Goal: Use online tool/utility: Utilize a website feature to perform a specific function

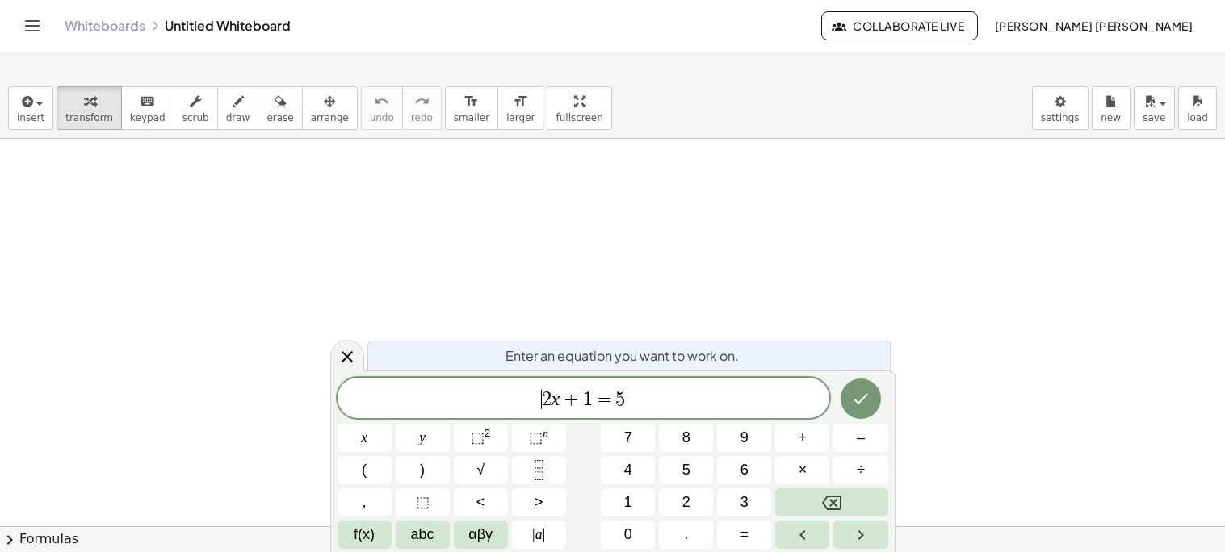
click at [660, 400] on span "​ 2 x + 1 = 5" at bounding box center [583, 399] width 492 height 23
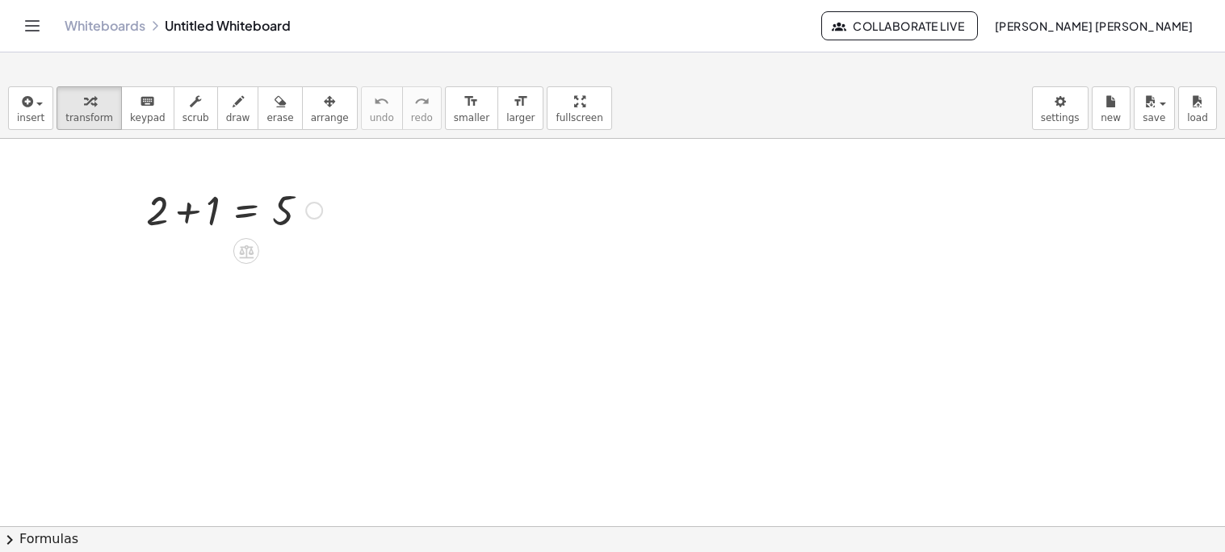
click at [240, 216] on div at bounding box center [234, 209] width 192 height 55
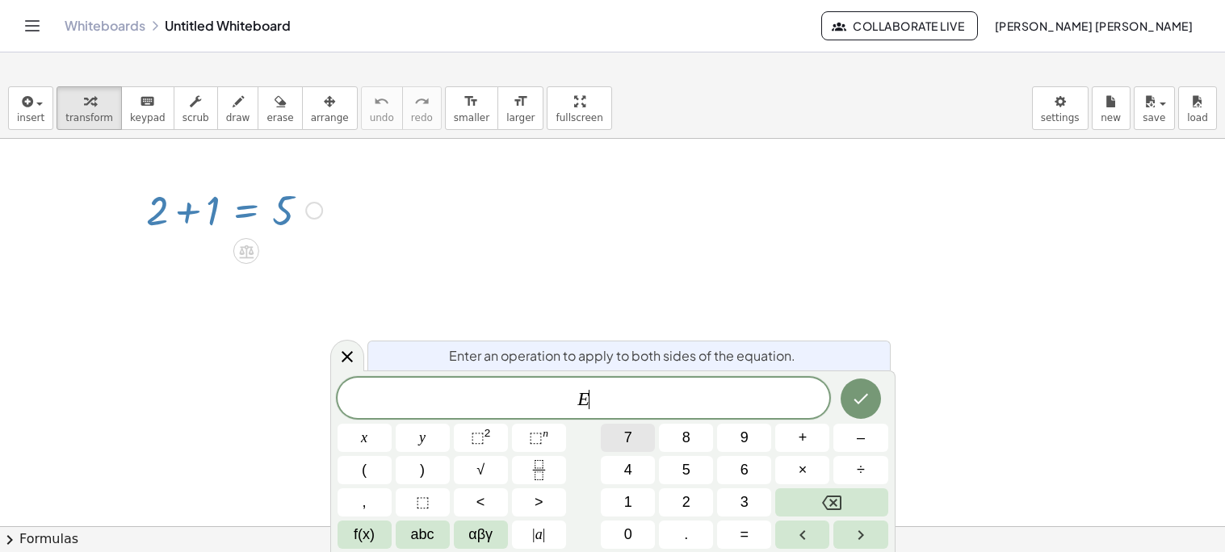
click at [634, 440] on button "7" at bounding box center [628, 438] width 54 height 28
click at [851, 400] on icon "Done" at bounding box center [860, 398] width 19 height 19
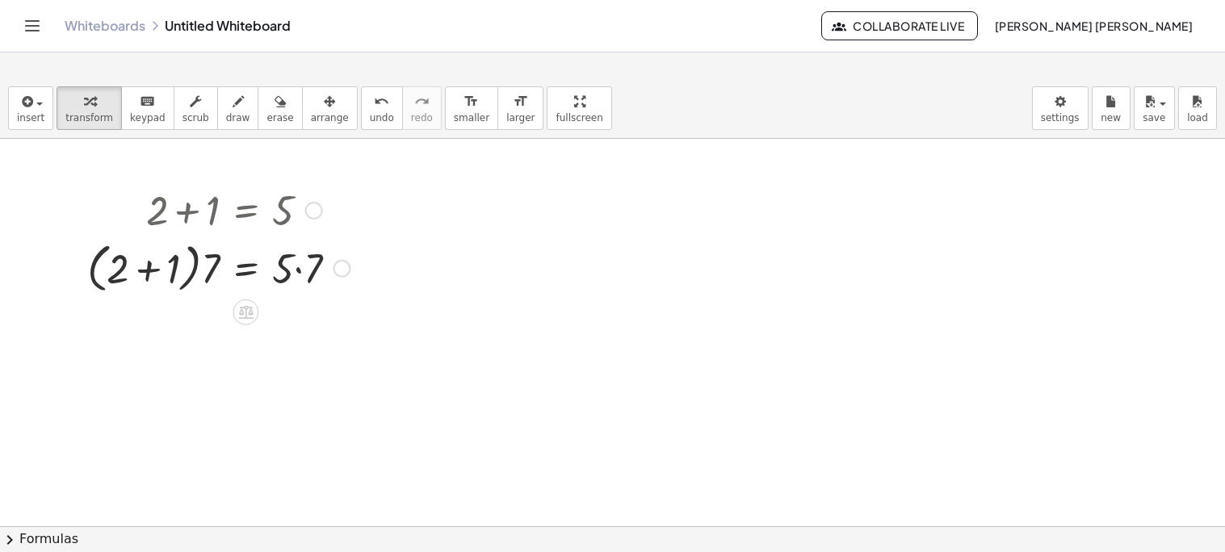
click at [143, 272] on div at bounding box center [218, 267] width 279 height 61
click at [195, 333] on div at bounding box center [218, 325] width 279 height 55
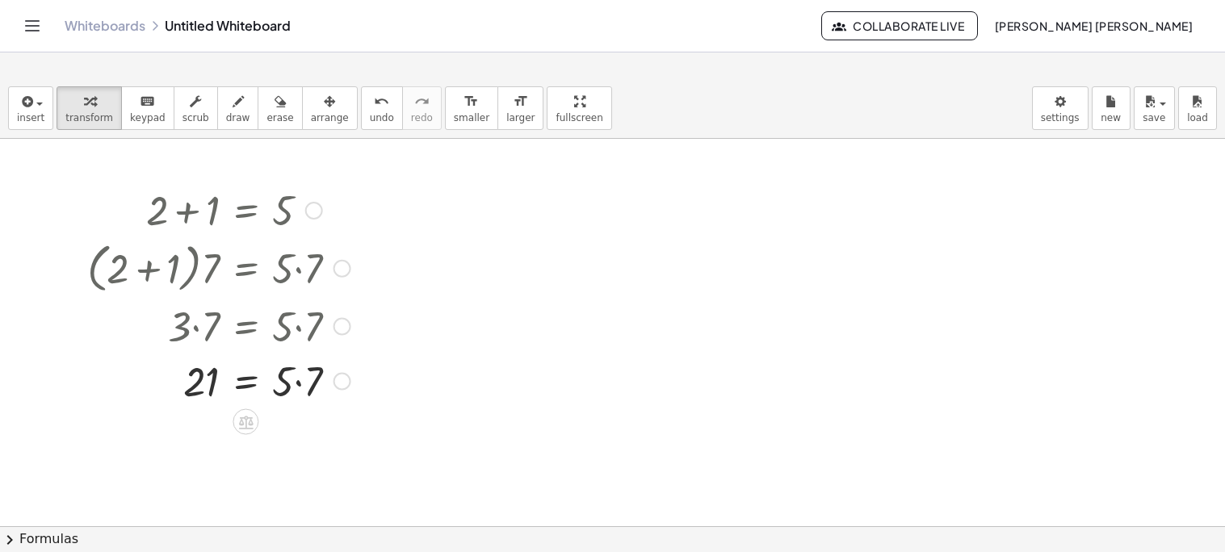
click at [297, 385] on div at bounding box center [218, 380] width 279 height 55
click at [243, 382] on div at bounding box center [218, 380] width 279 height 53
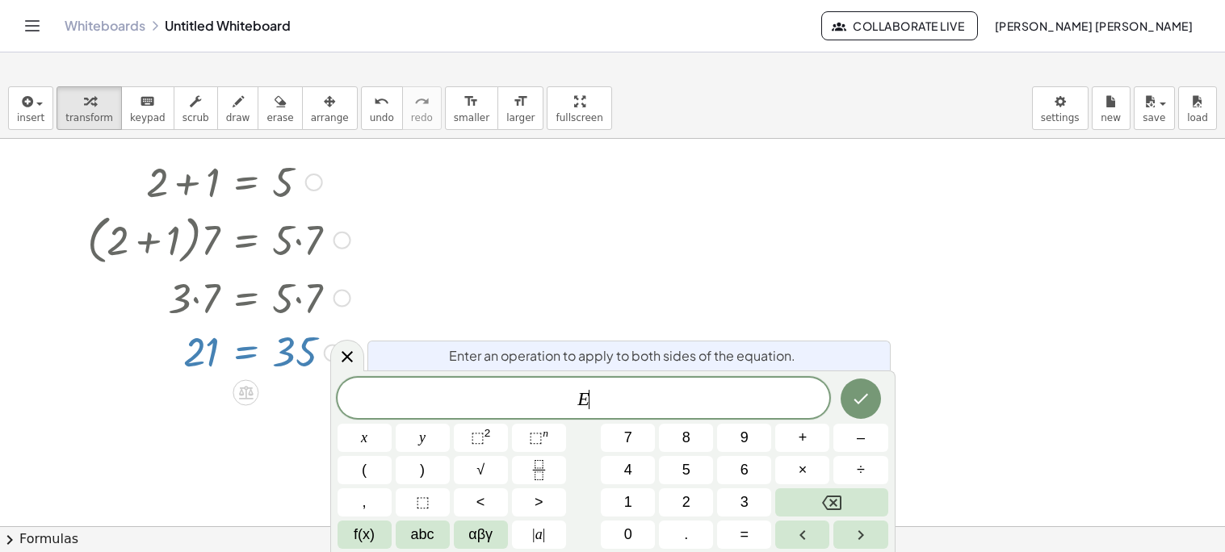
scroll to position [30, 0]
click at [622, 468] on button "4" at bounding box center [628, 470] width 54 height 28
click at [700, 443] on button "8" at bounding box center [686, 438] width 54 height 28
click at [851, 391] on icon "Done" at bounding box center [860, 398] width 19 height 19
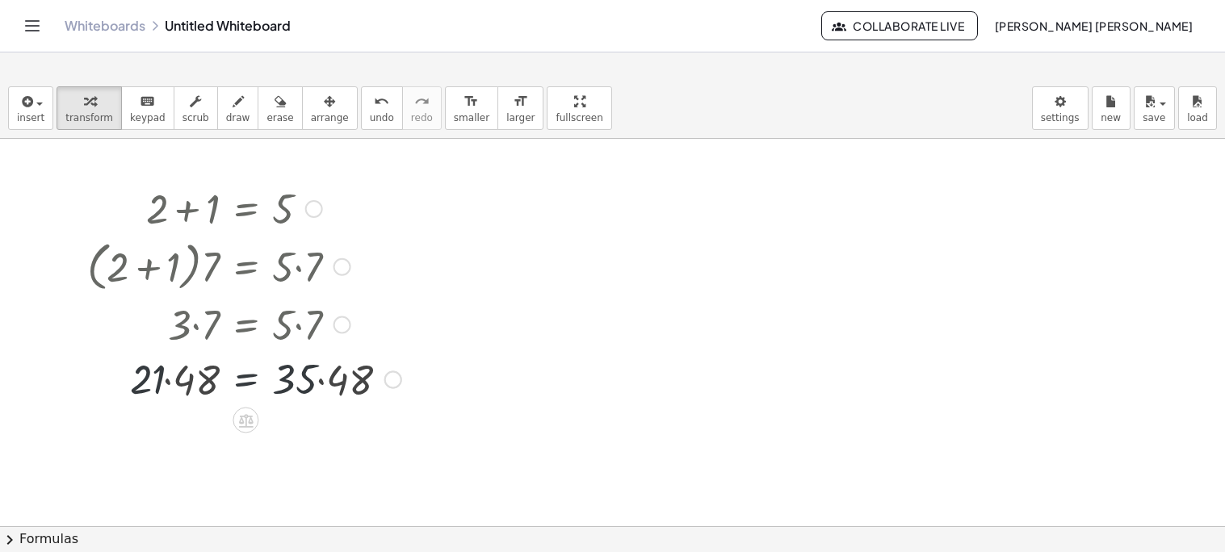
scroll to position [0, 0]
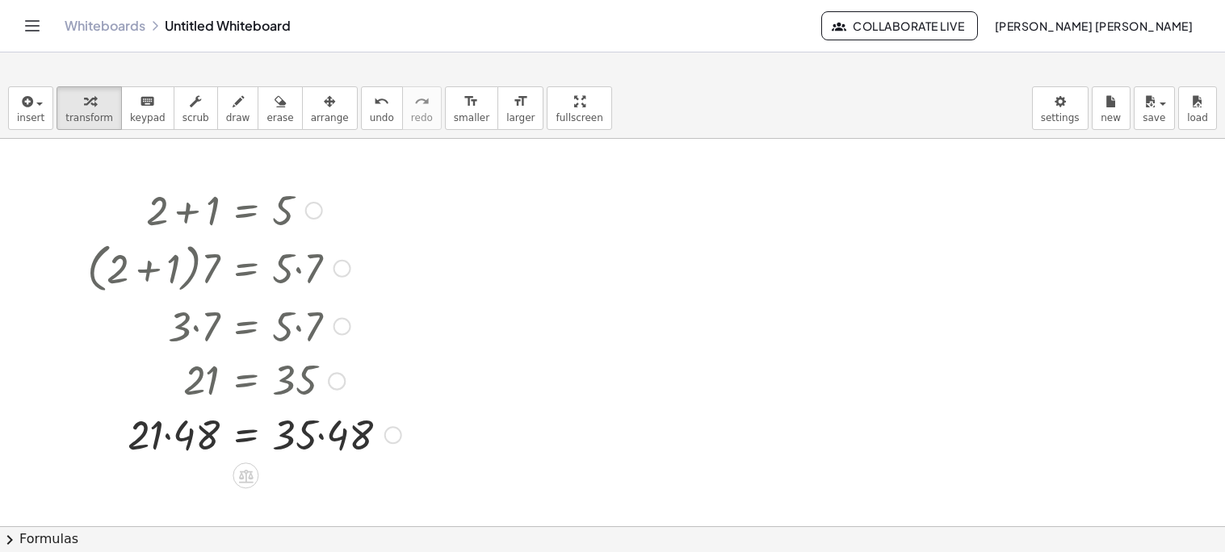
click at [167, 440] on div at bounding box center [244, 433] width 330 height 55
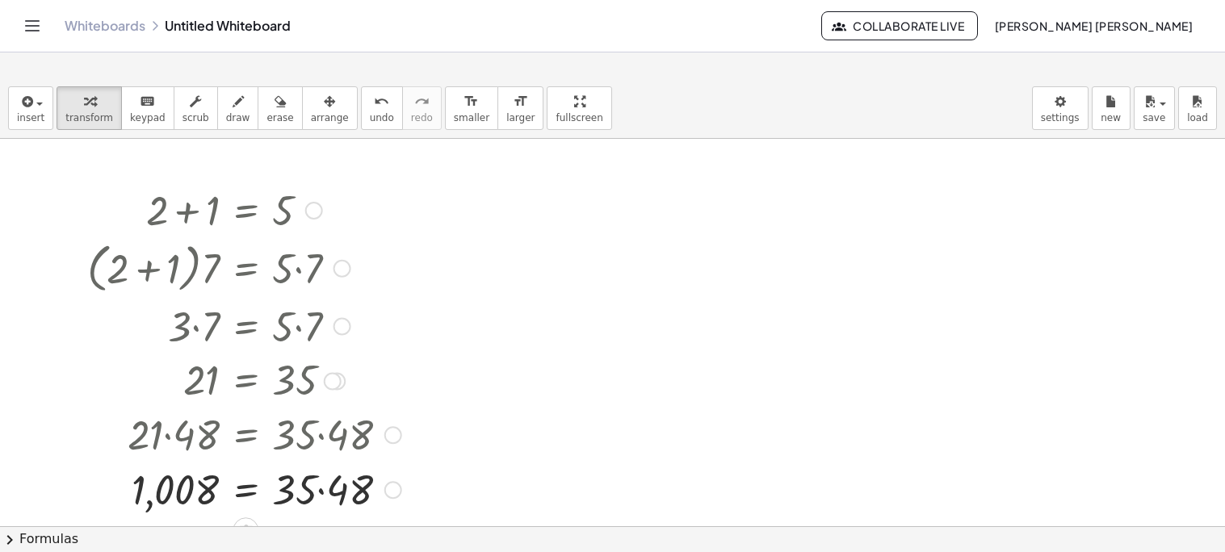
click at [326, 494] on div at bounding box center [244, 488] width 330 height 55
click at [326, 494] on div at bounding box center [244, 489] width 330 height 53
click at [196, 491] on div at bounding box center [244, 489] width 330 height 53
click at [240, 491] on div at bounding box center [244, 489] width 330 height 53
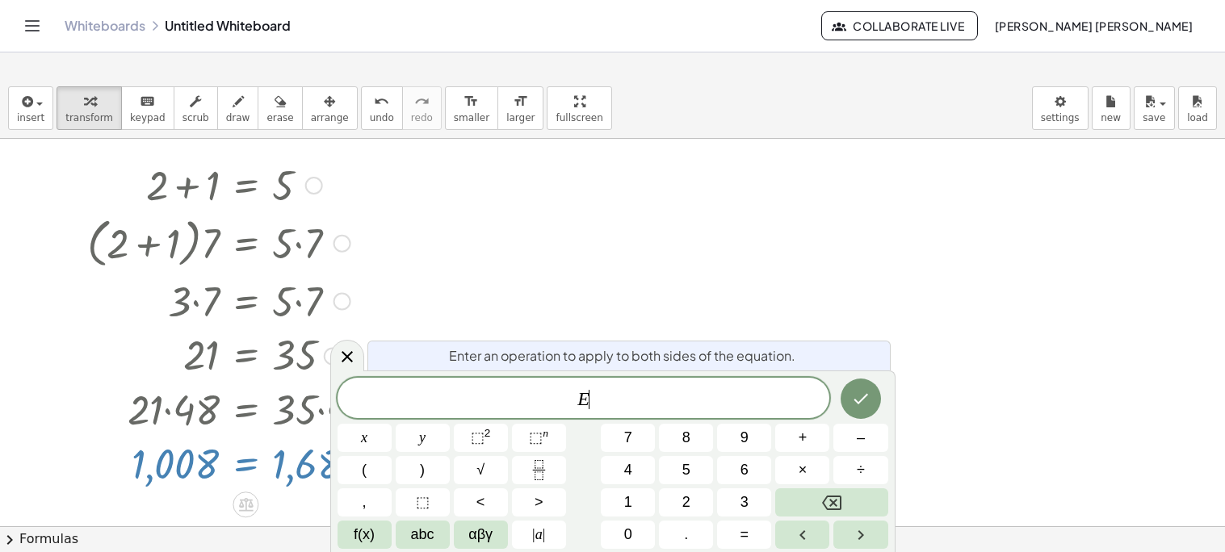
scroll to position [30, 0]
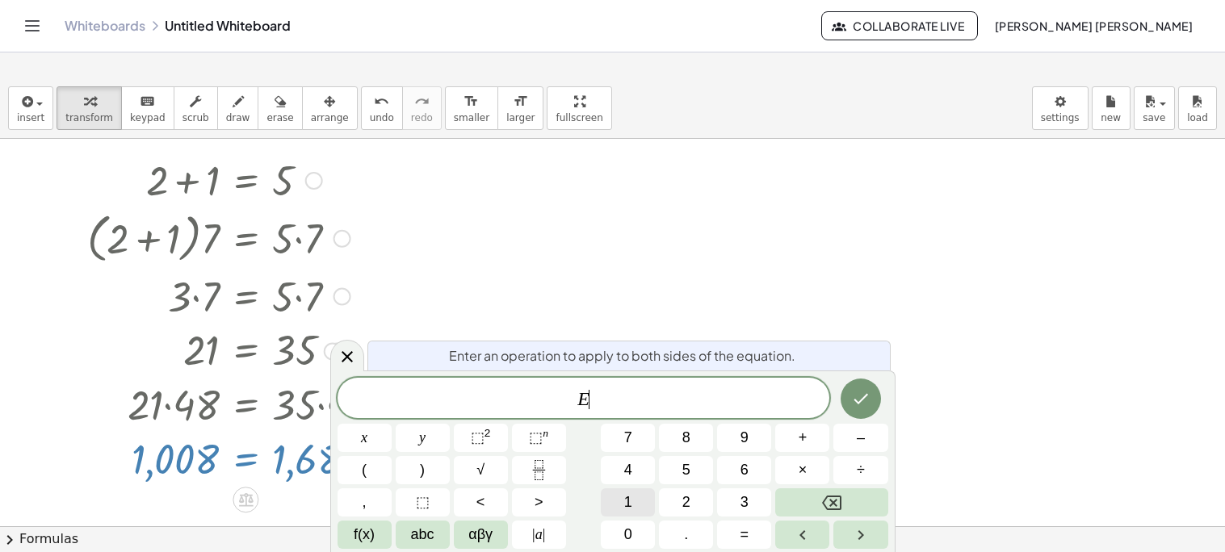
click at [645, 510] on button "1" at bounding box center [628, 502] width 54 height 28
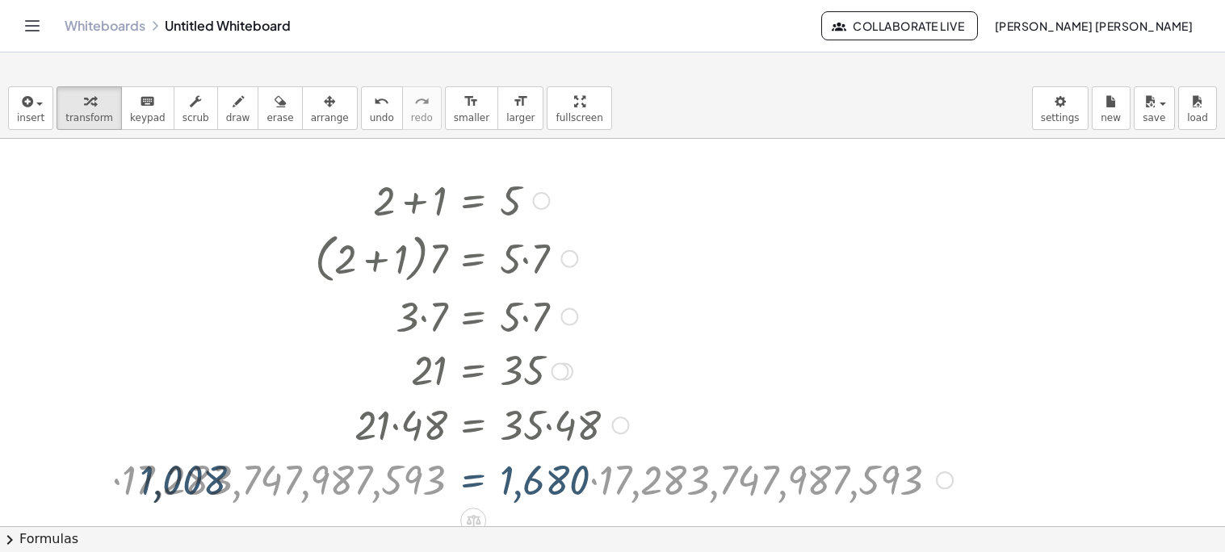
scroll to position [0, 0]
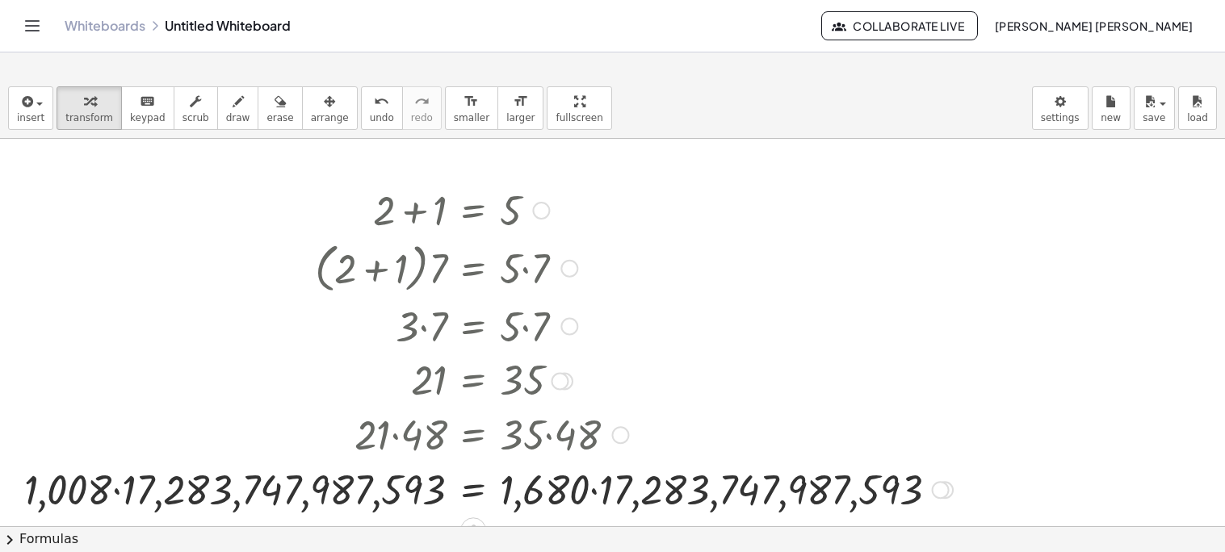
click at [593, 496] on div at bounding box center [488, 488] width 945 height 55
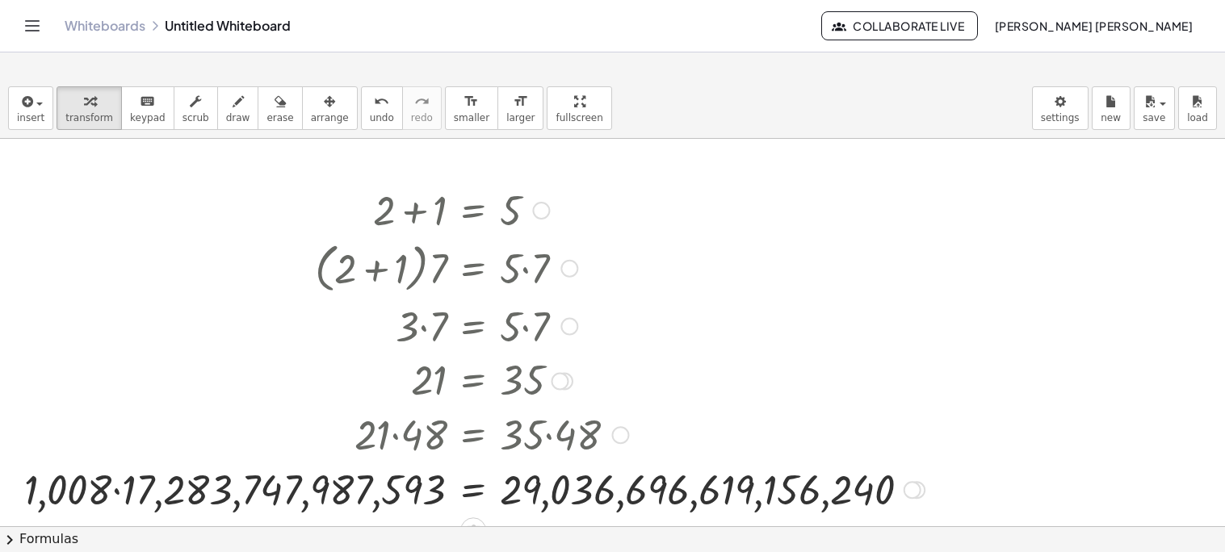
click at [109, 496] on div at bounding box center [474, 488] width 916 height 55
click at [128, 491] on div at bounding box center [474, 488] width 916 height 55
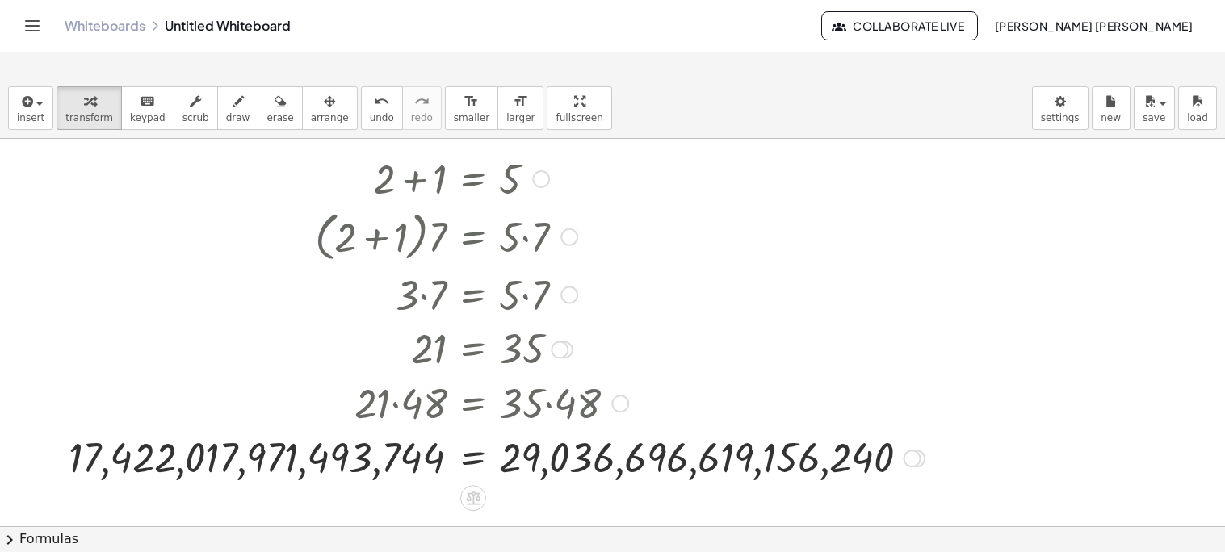
scroll to position [161, 0]
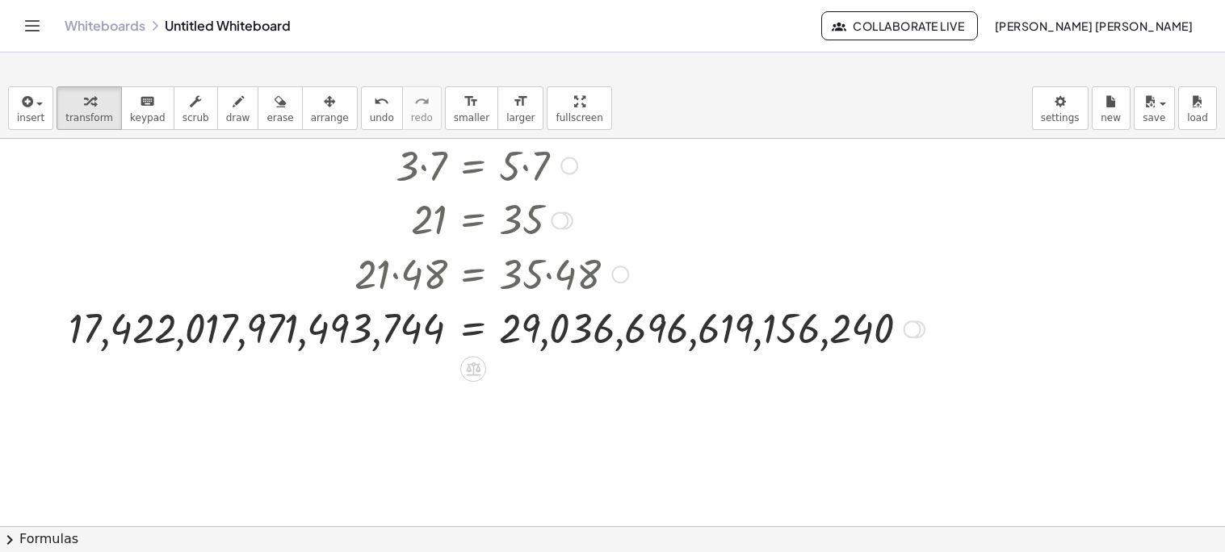
click at [468, 330] on div at bounding box center [497, 328] width 872 height 53
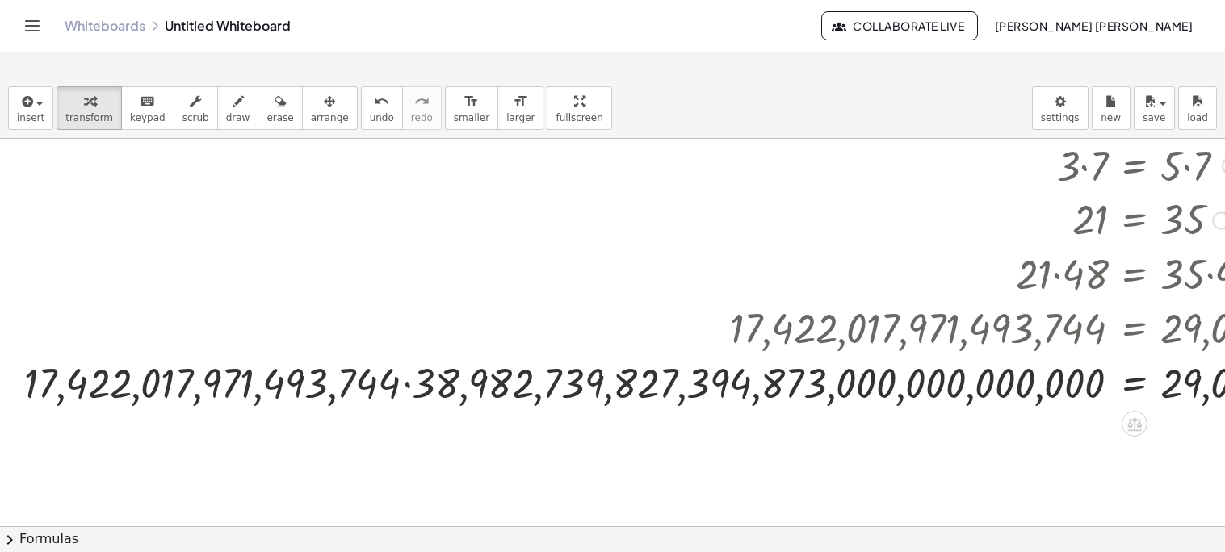
click at [433, 383] on div at bounding box center [1157, 381] width 2283 height 55
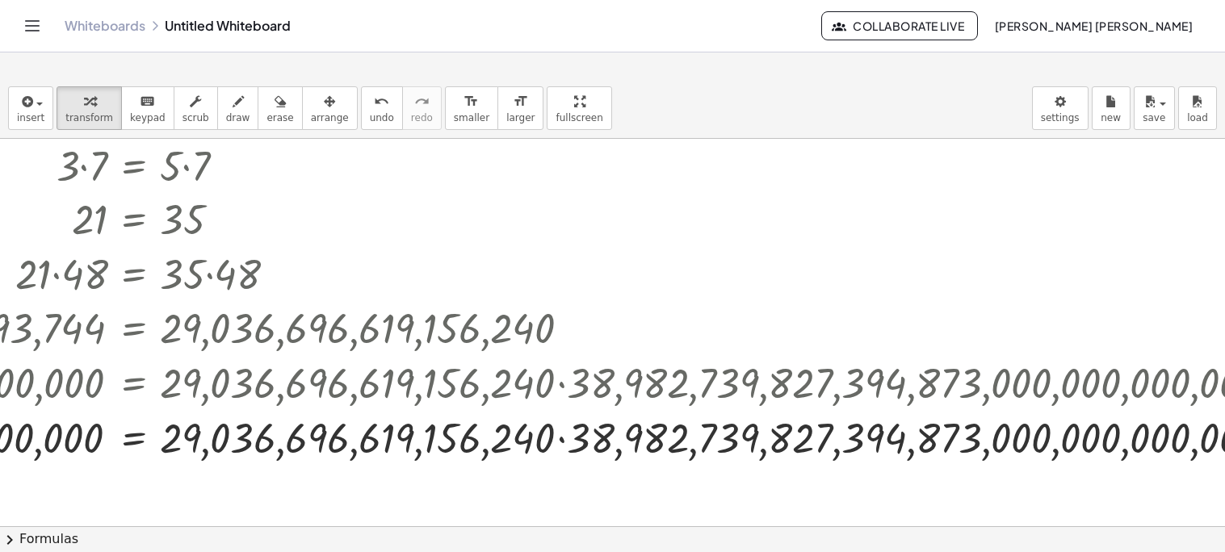
scroll to position [161, 1090]
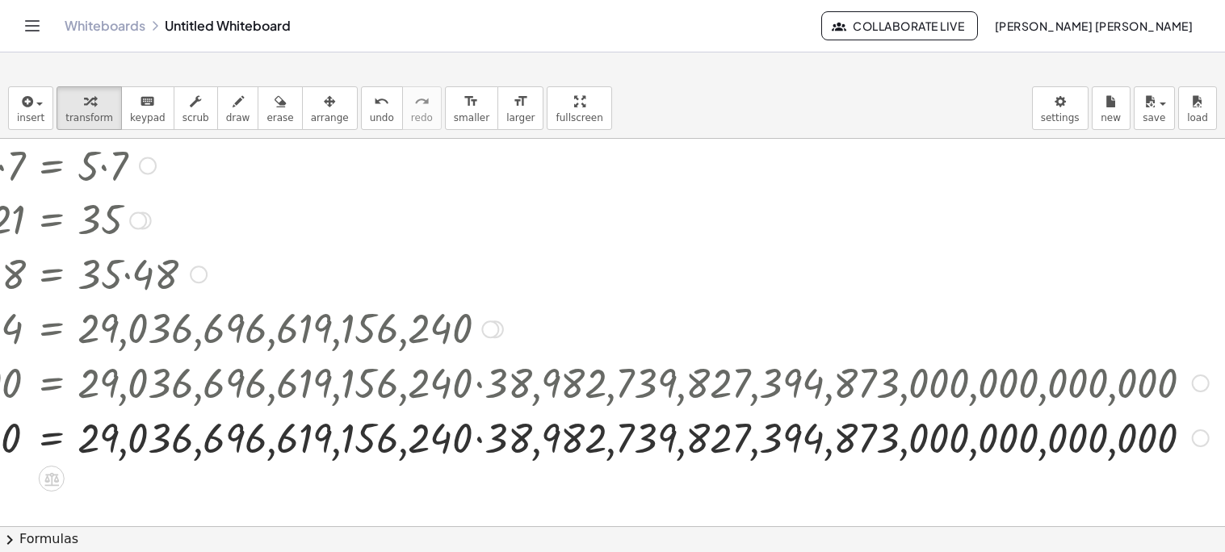
click at [825, 442] on div at bounding box center [75, 436] width 2283 height 55
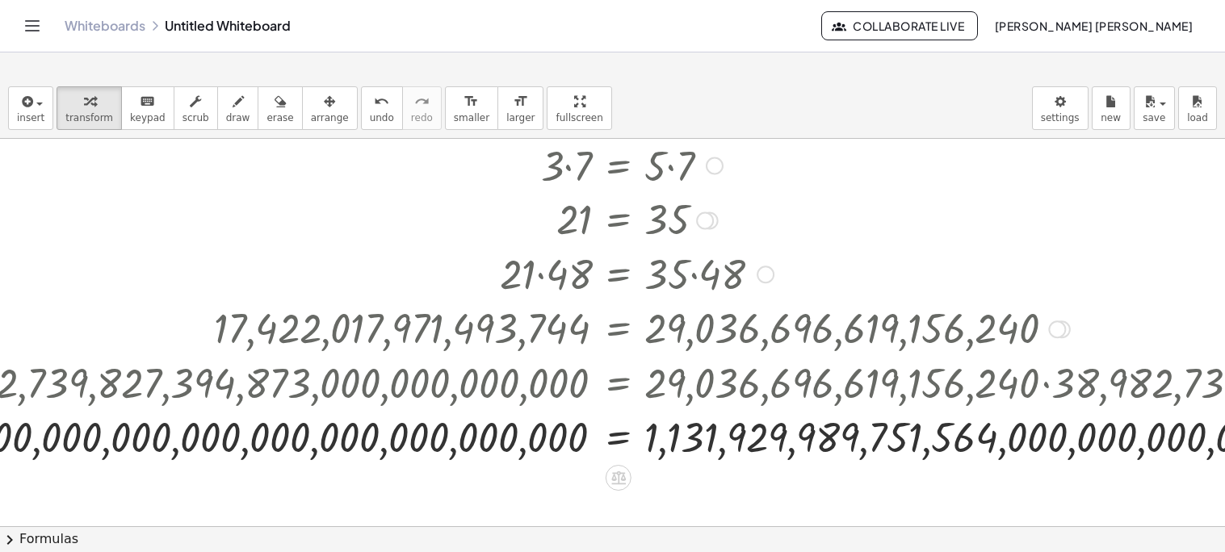
scroll to position [161, 580]
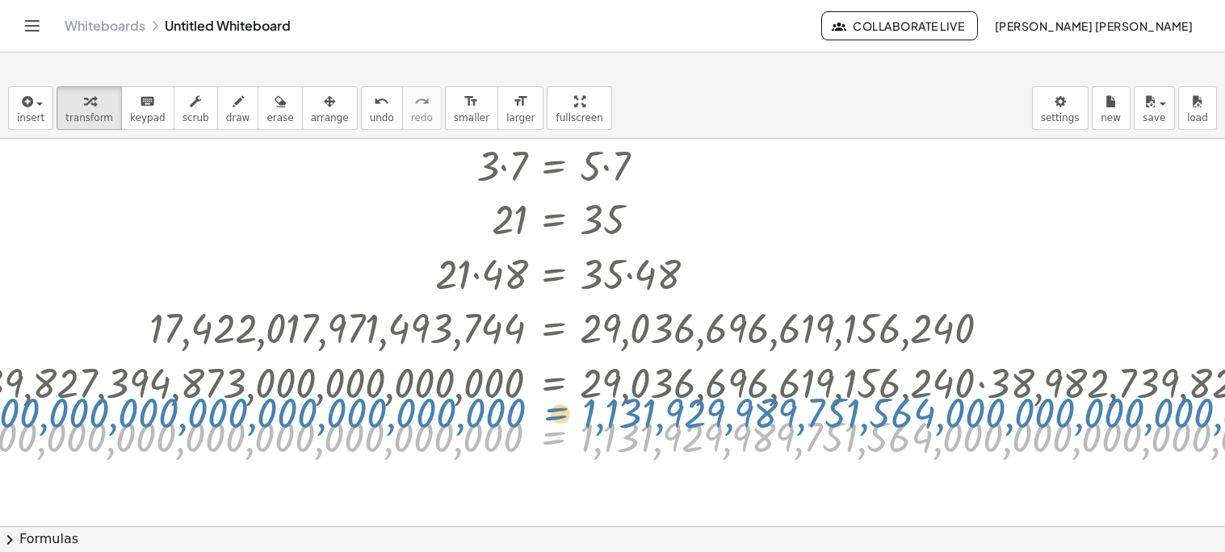
drag, startPoint x: 556, startPoint y: 442, endPoint x: 559, endPoint y: 418, distance: 24.3
click at [559, 418] on div at bounding box center [577, 436] width 2283 height 53
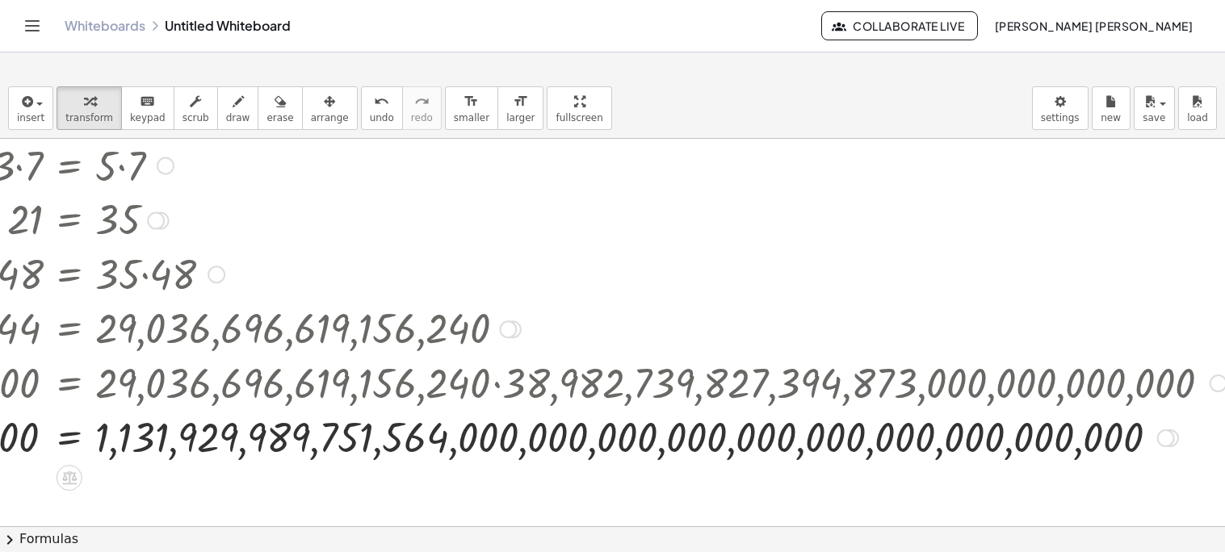
scroll to position [161, 1090]
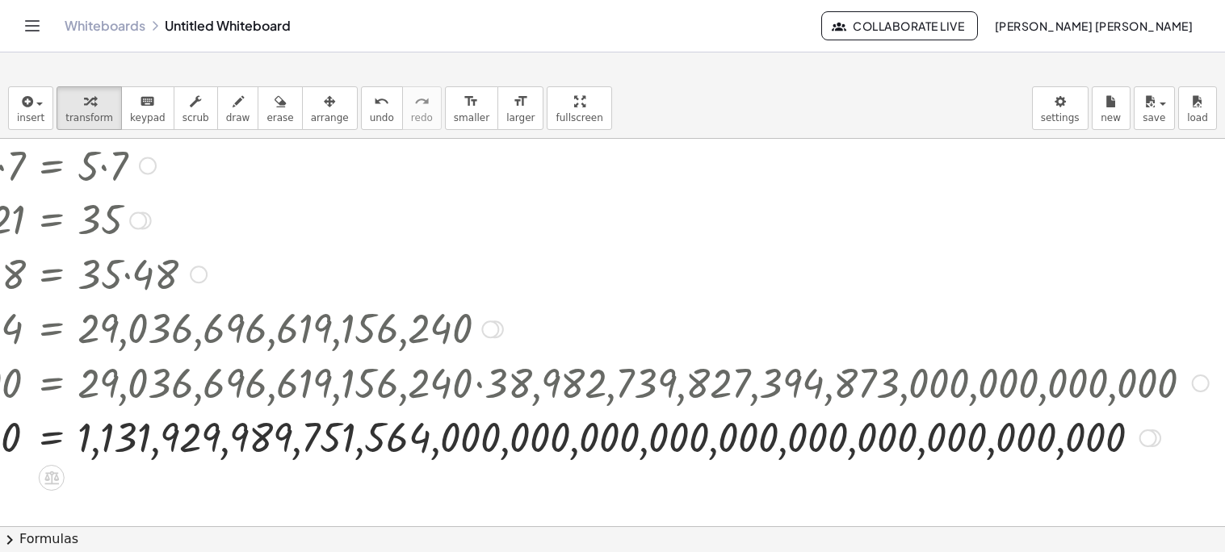
click at [1139, 437] on div at bounding box center [1148, 438] width 18 height 18
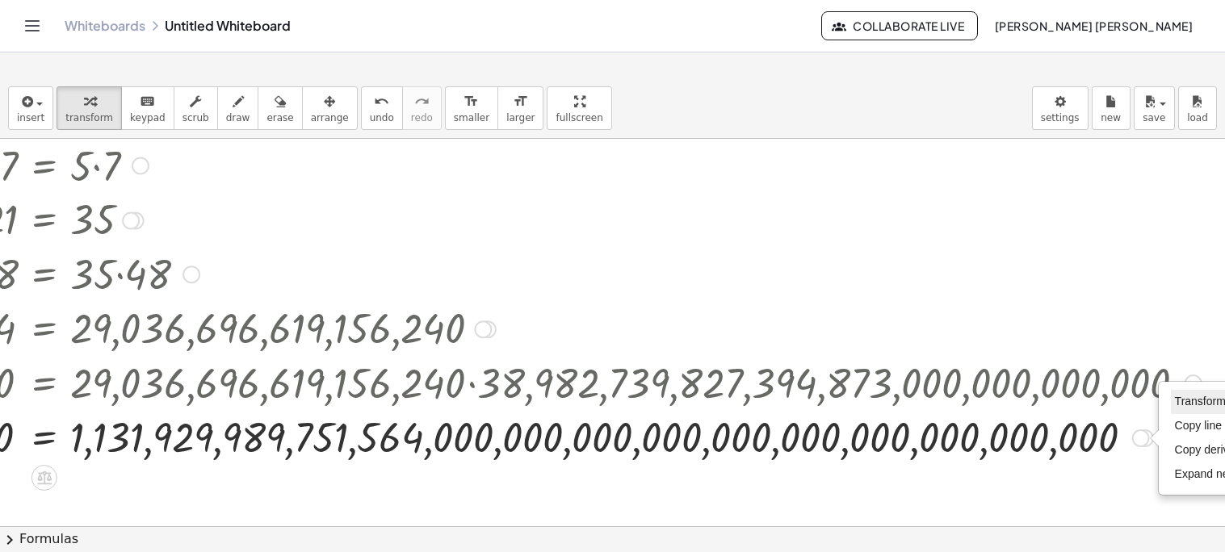
click at [1184, 403] on span "Transform line" at bounding box center [1211, 401] width 72 height 13
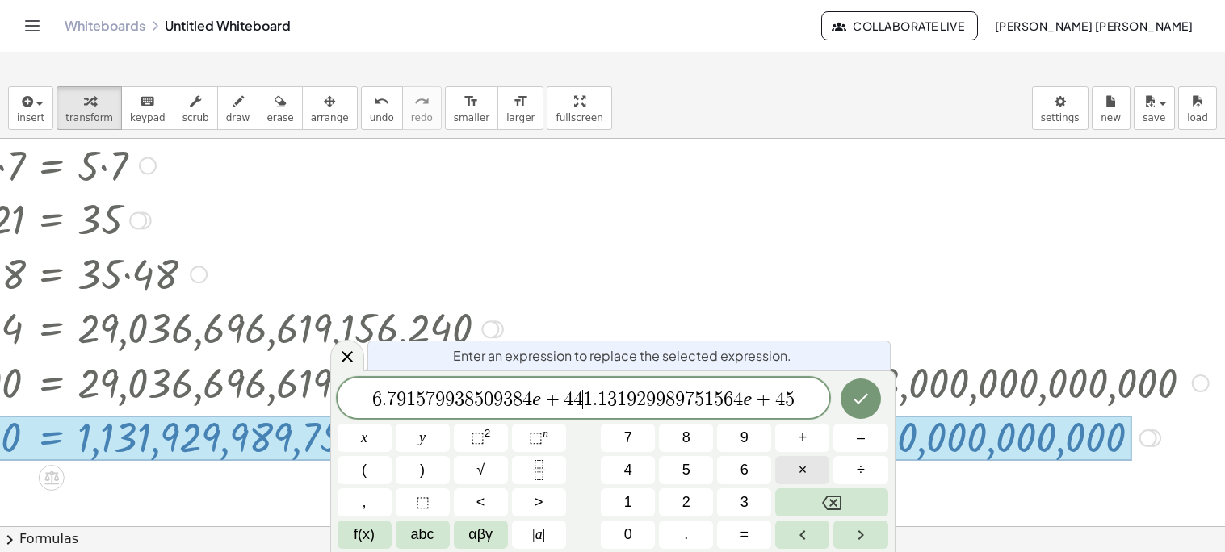
click at [798, 468] on span "×" at bounding box center [802, 470] width 9 height 22
click at [579, 401] on span "·" at bounding box center [583, 399] width 11 height 19
click at [787, 412] on div "6 . 7 9 1 5 7 9 9 3 8 5 0 9 3 8 4 e ​ · 1 . 1 3 1 9 2 9 9 8 9 7 5 1 5 6 4 e + 4…" at bounding box center [583, 398] width 492 height 40
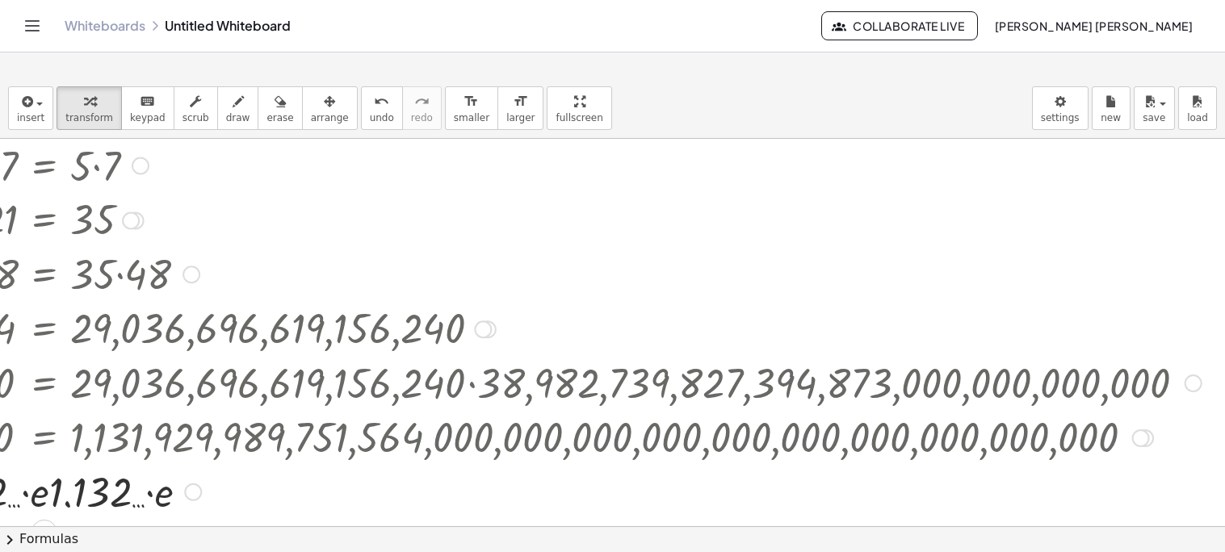
click at [691, 495] on div "+ 2 + 1 = 5 · ( + 2 + 1 ) · 7 = · 5 · 7 · 3 · 7 = · 5 · 7 21 = · 5 · 7 21 = 35 …" at bounding box center [63, 441] width 2307 height 926
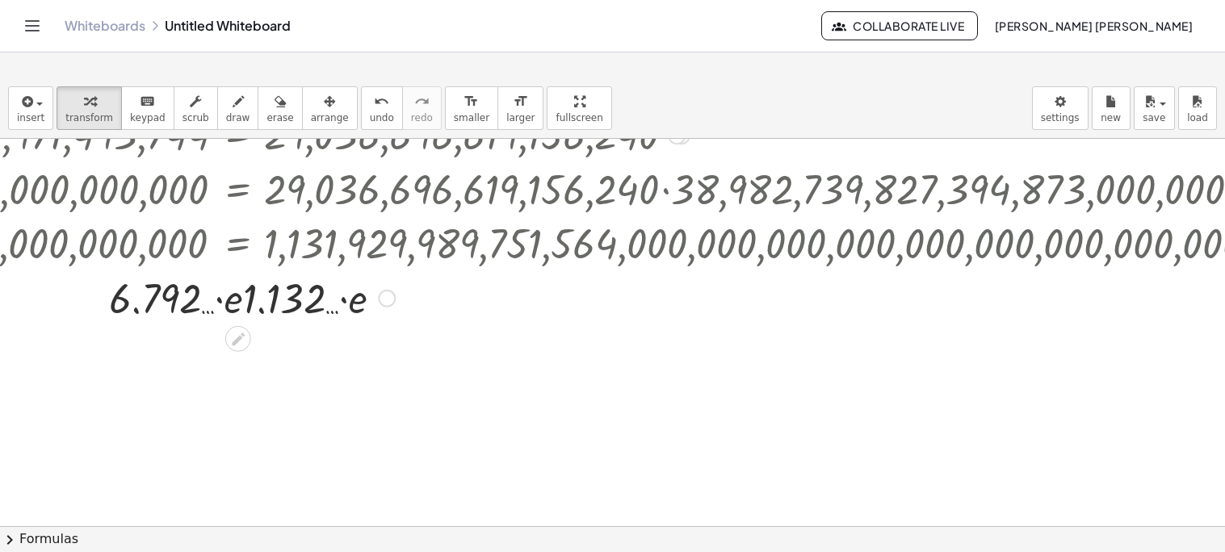
scroll to position [354, 735]
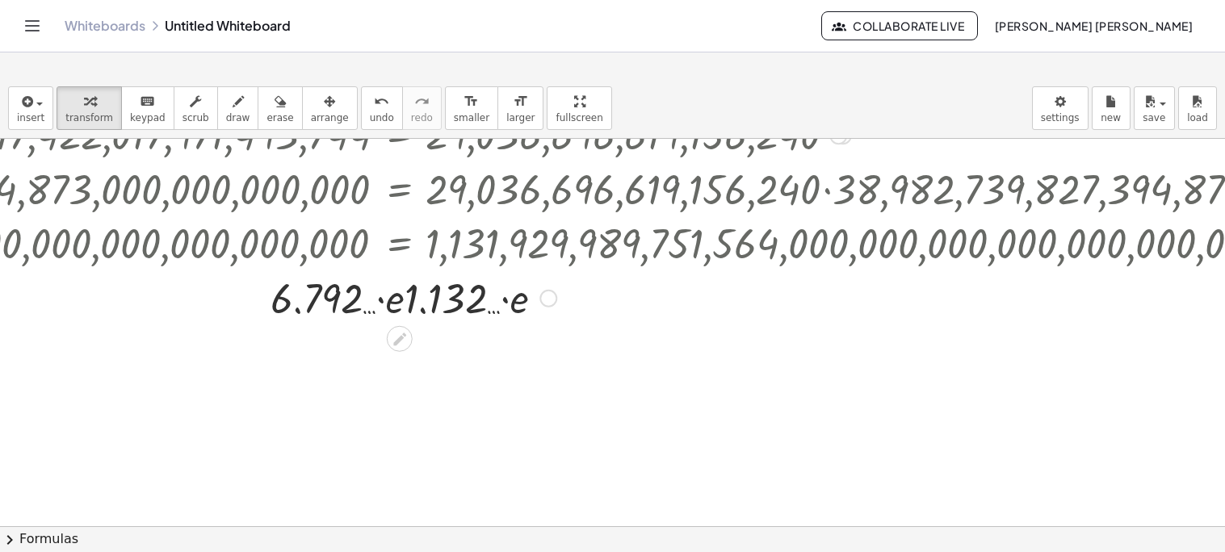
click at [384, 302] on div at bounding box center [423, 297] width 2283 height 55
click at [408, 299] on div at bounding box center [423, 297] width 2283 height 55
click at [421, 312] on div at bounding box center [423, 297] width 2283 height 55
click at [392, 304] on div at bounding box center [423, 297] width 2283 height 55
click at [381, 301] on div at bounding box center [423, 297] width 2283 height 55
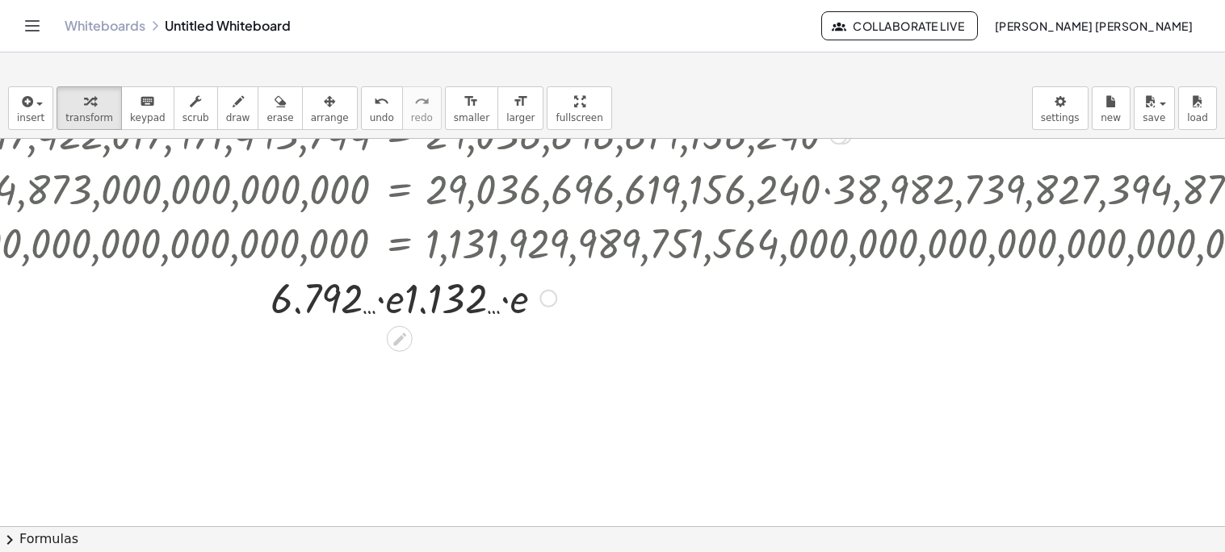
click at [541, 305] on div at bounding box center [423, 297] width 2283 height 55
click at [400, 299] on div "· 6.792 … · e · 1.132 … · e Transform line Copy line as LaTeX Copy derivation a…" at bounding box center [400, 299] width 0 height 0
click at [547, 302] on div at bounding box center [548, 299] width 18 height 18
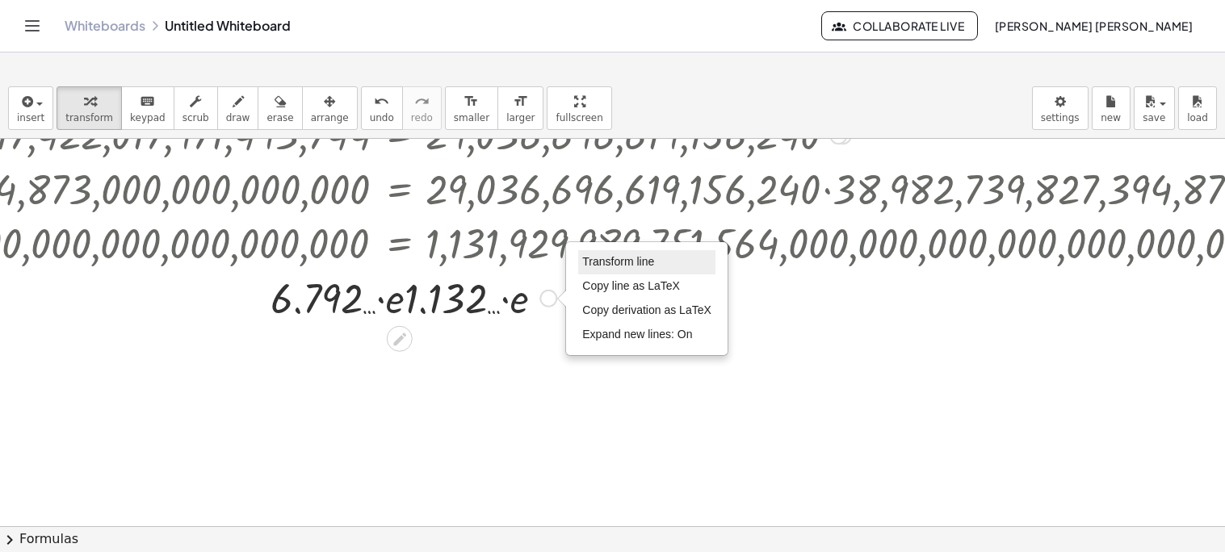
click at [606, 258] on span "Transform line" at bounding box center [618, 261] width 72 height 13
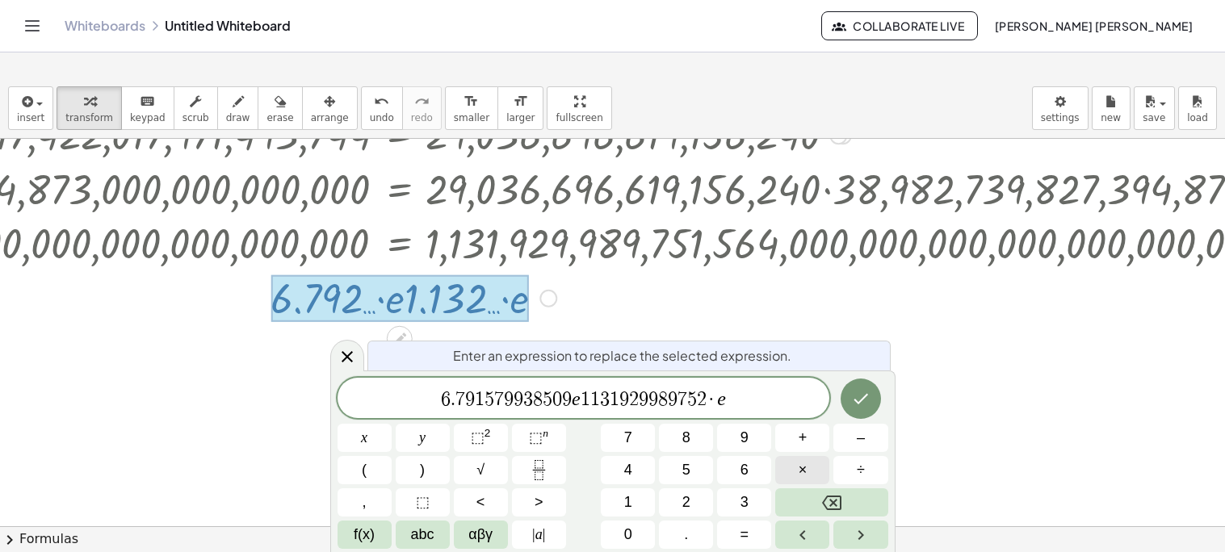
click at [794, 473] on button "×" at bounding box center [802, 470] width 54 height 28
click at [853, 404] on icon "Done" at bounding box center [860, 398] width 19 height 19
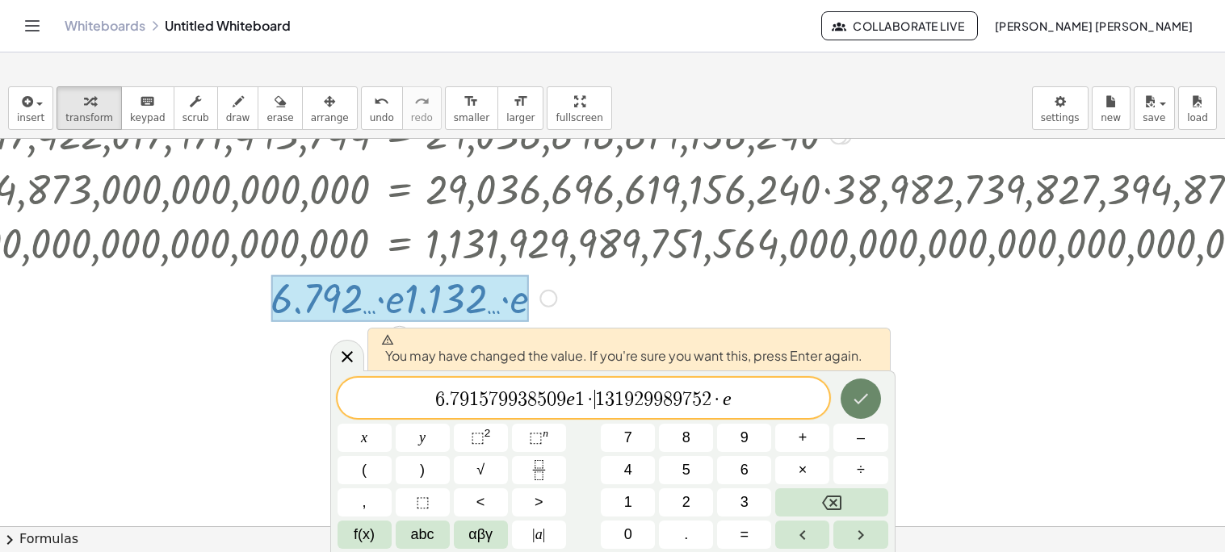
click at [846, 390] on button "Done" at bounding box center [860, 399] width 40 height 40
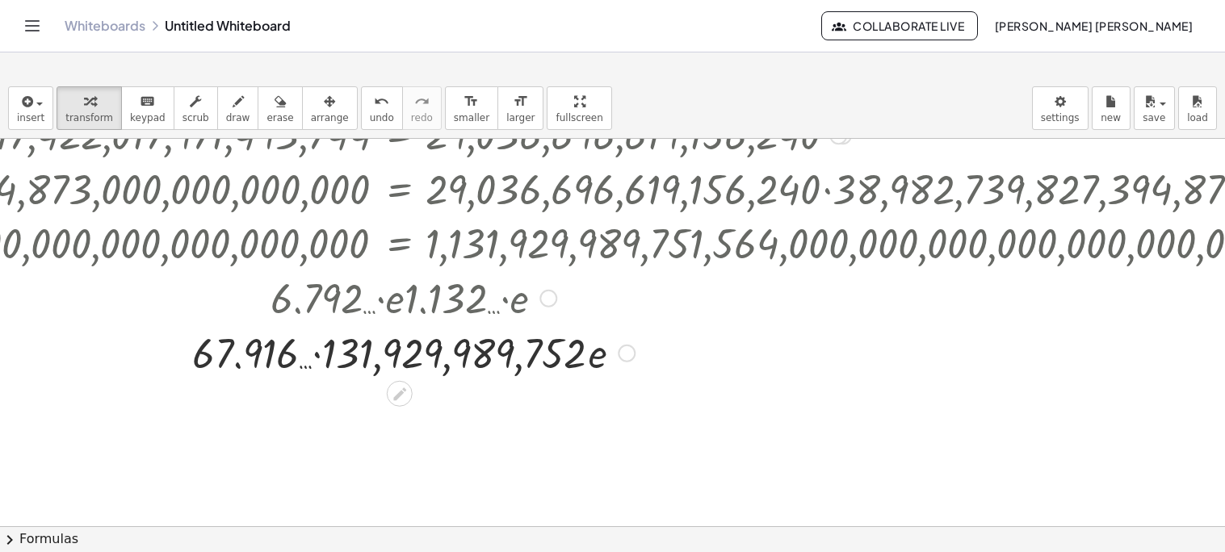
click at [309, 356] on div at bounding box center [423, 352] width 2283 height 55
click at [317, 356] on div at bounding box center [423, 352] width 2283 height 55
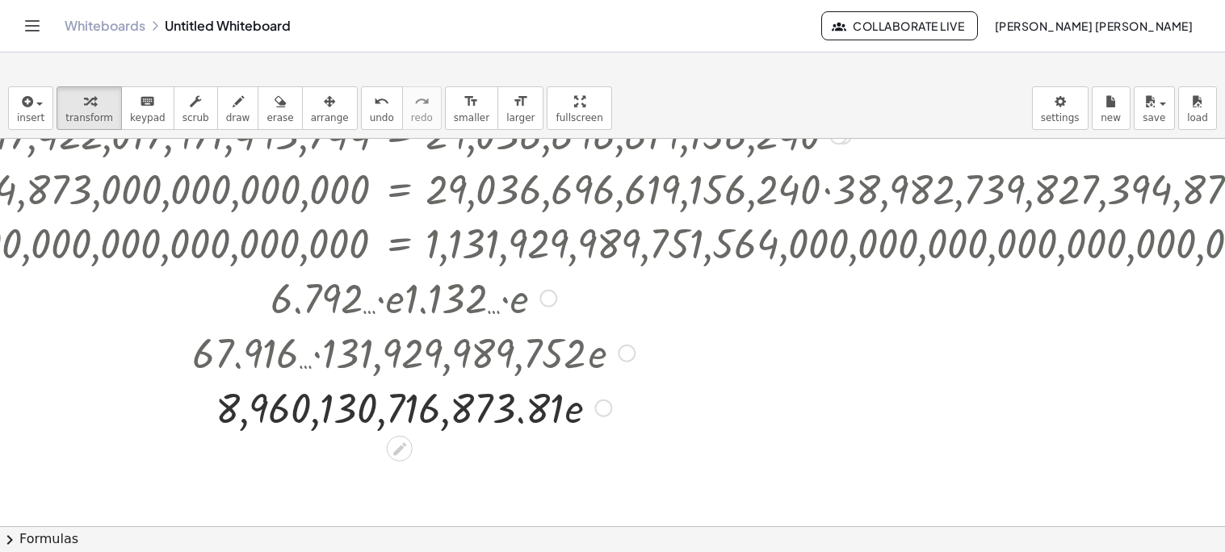
click at [415, 421] on div at bounding box center [423, 406] width 2283 height 55
click at [603, 414] on div "Transform line Copy line as LaTeX Copy derivation as LaTeX Expand new lines: On" at bounding box center [603, 409] width 18 height 18
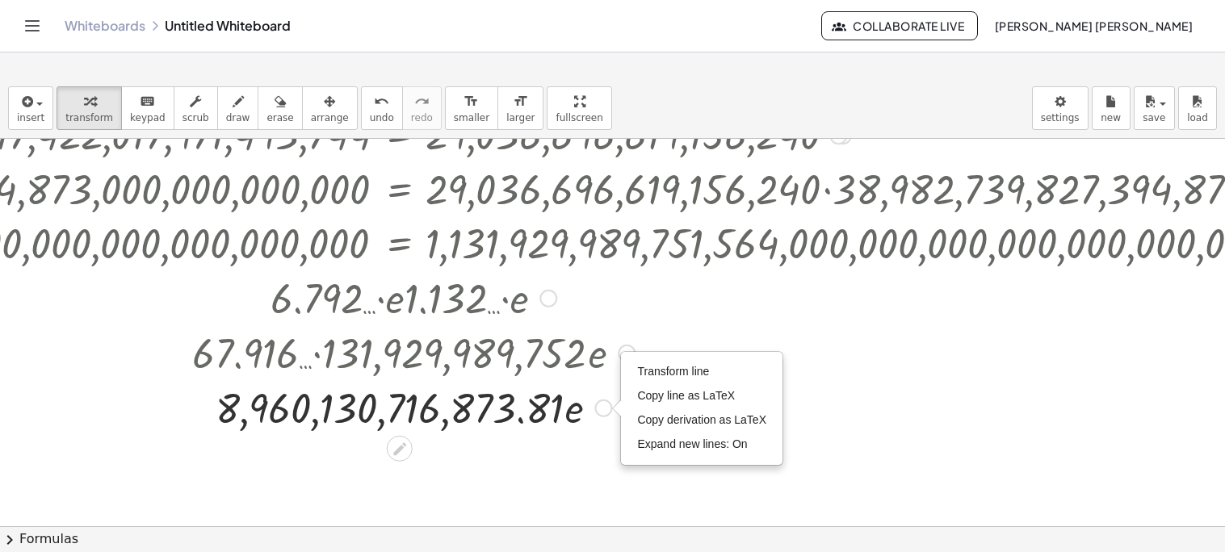
click at [661, 356] on div "Transform line Copy line as LaTeX Copy derivation as LaTeX Expand new lines: On" at bounding box center [702, 408] width 160 height 111
click at [661, 360] on li "Transform line" at bounding box center [701, 372] width 137 height 24
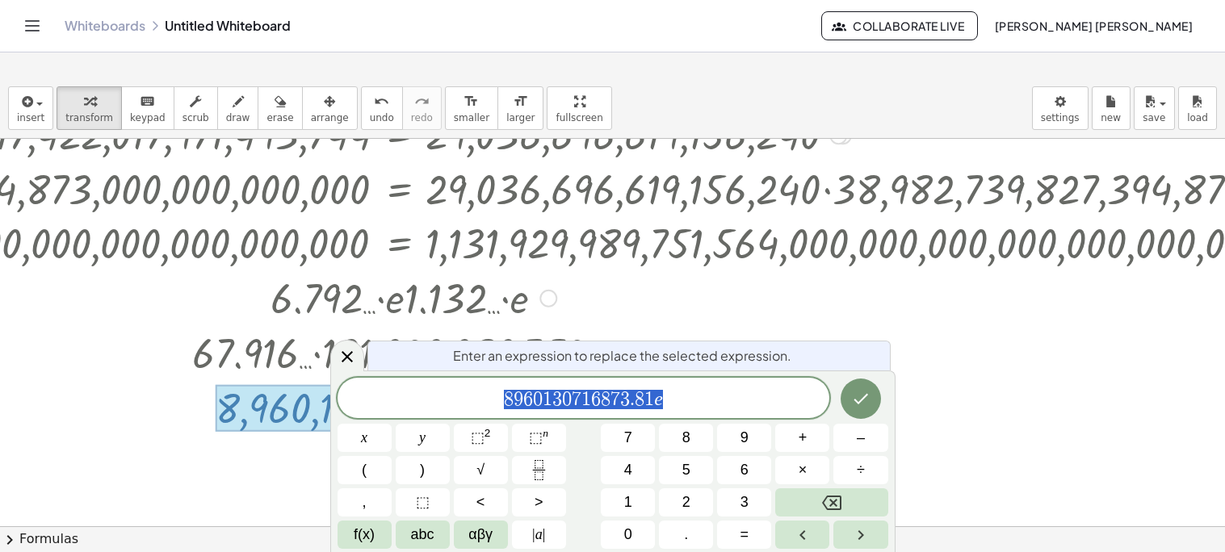
click at [685, 408] on span "8 9 6 0 1 3 0 7 1 6 8 7 3 . 8 1 e" at bounding box center [583, 399] width 492 height 23
click at [804, 472] on span "×" at bounding box center [802, 470] width 9 height 22
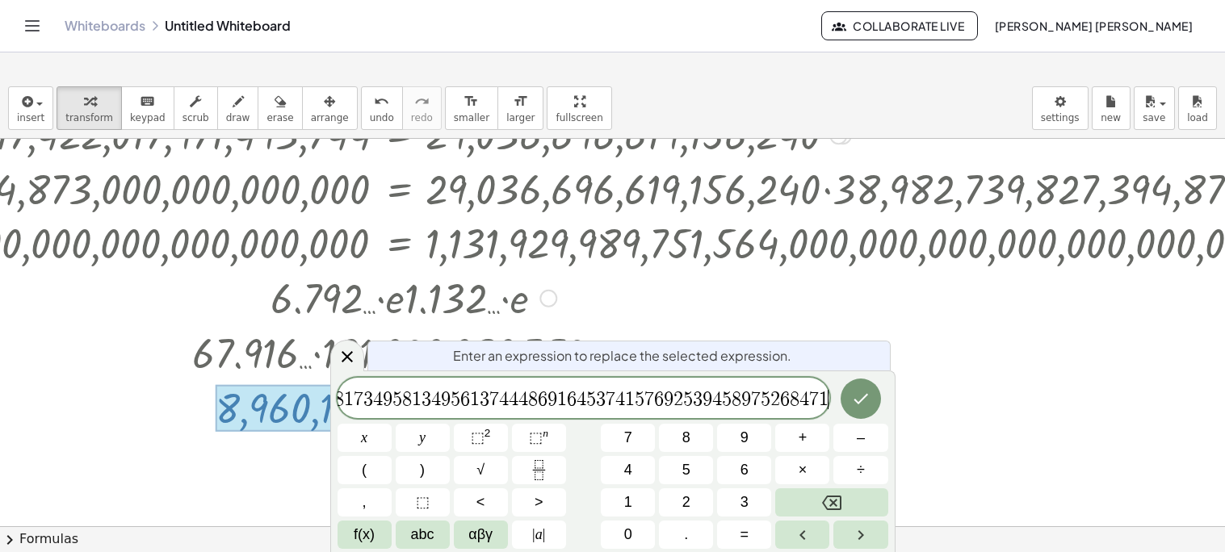
scroll to position [0, 1490]
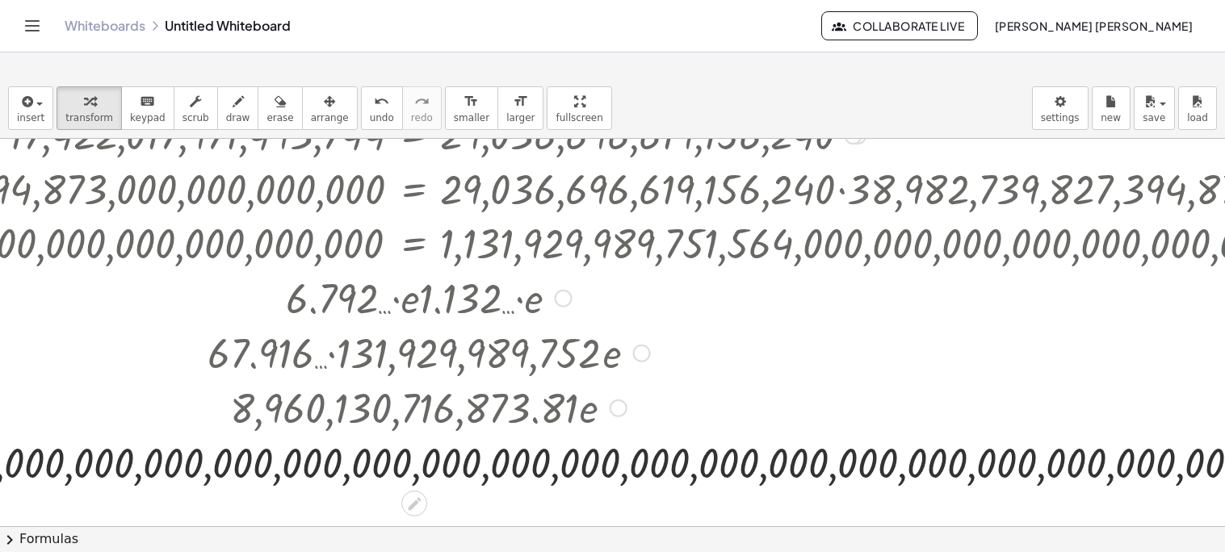
scroll to position [354, 1789]
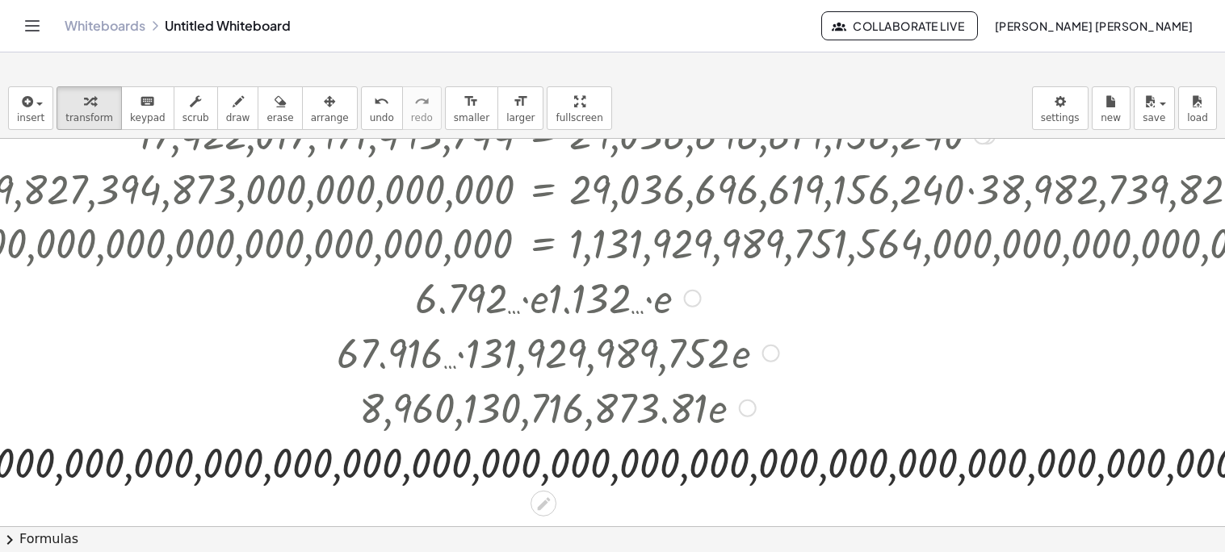
click at [477, 463] on div at bounding box center [557, 461] width 4660 height 55
click at [461, 466] on div at bounding box center [557, 461] width 4660 height 55
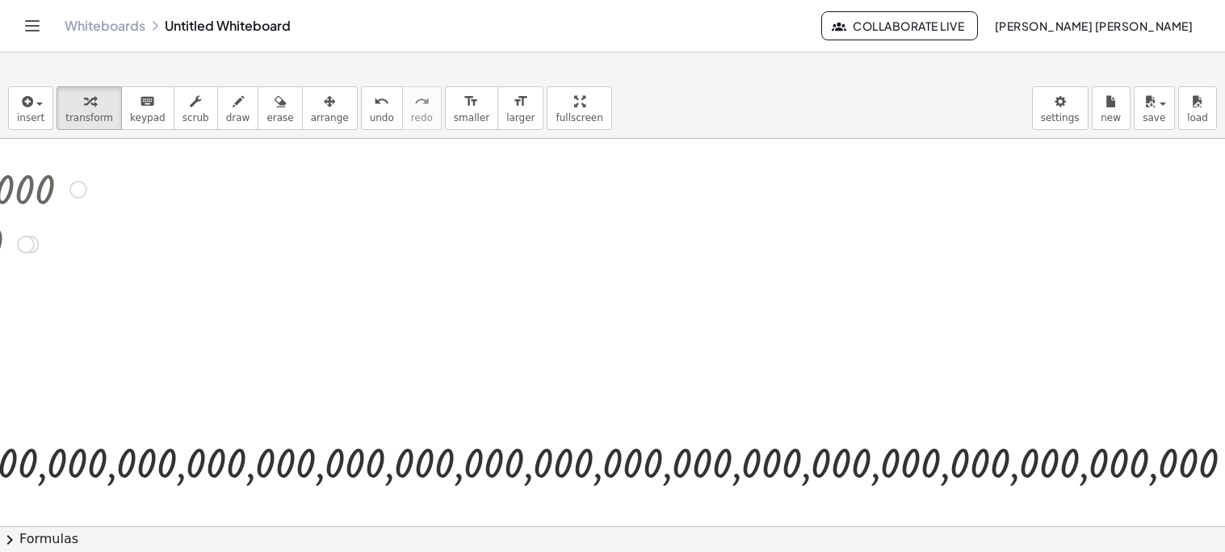
scroll to position [354, 3467]
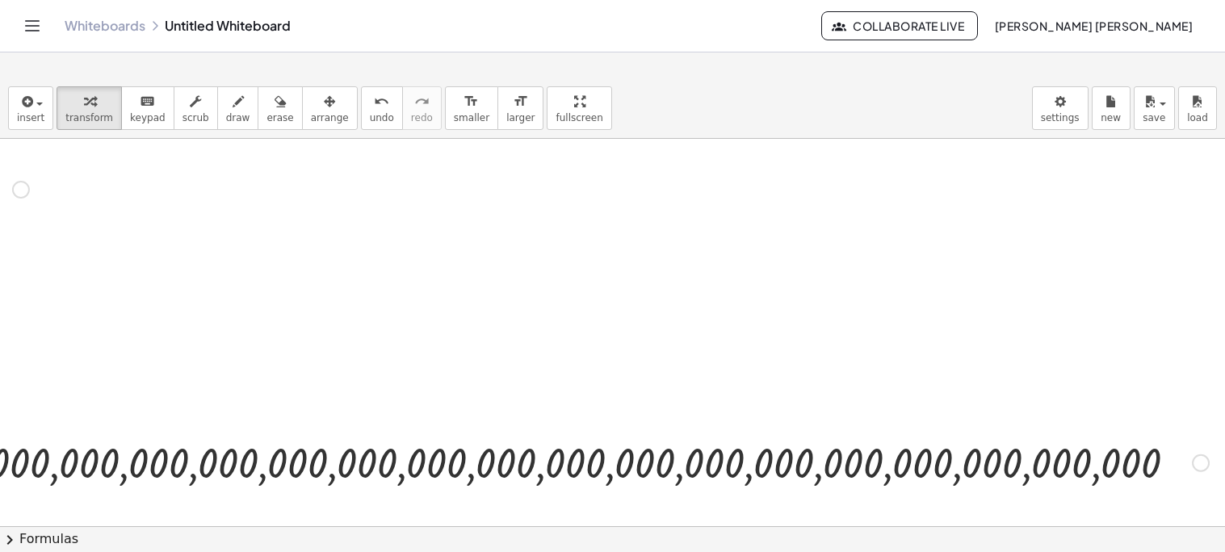
click at [1192, 468] on div "Transform line Copy line as LaTeX Copy derivation as LaTeX Expand new lines: On" at bounding box center [1201, 464] width 18 height 18
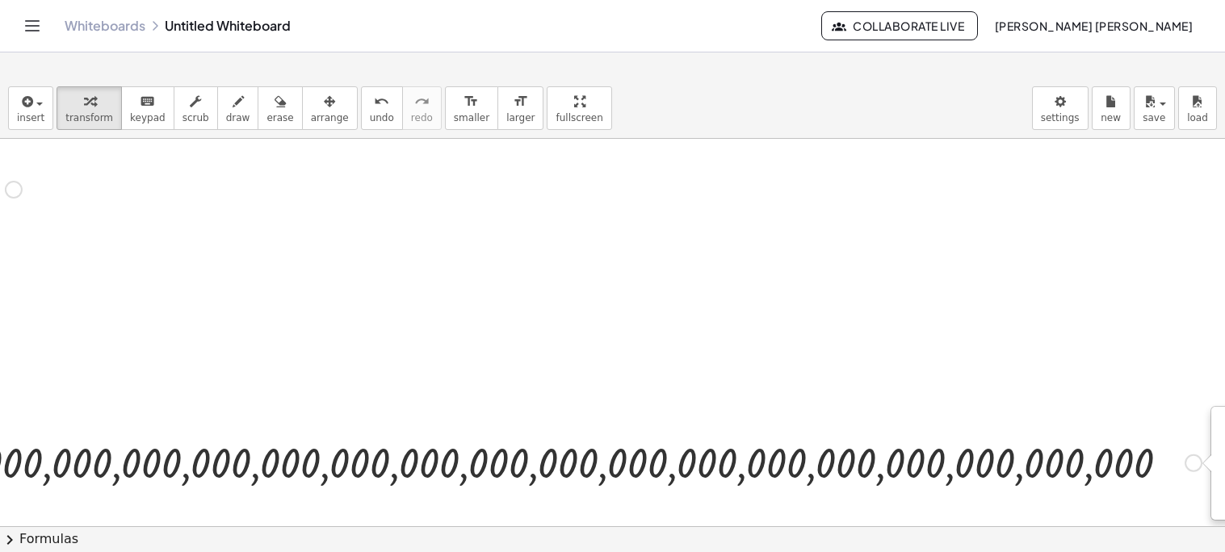
click at [1189, 471] on div "Transform line Copy line as LaTeX Copy derivation as LaTeX Expand new lines: On" at bounding box center [1193, 464] width 18 height 18
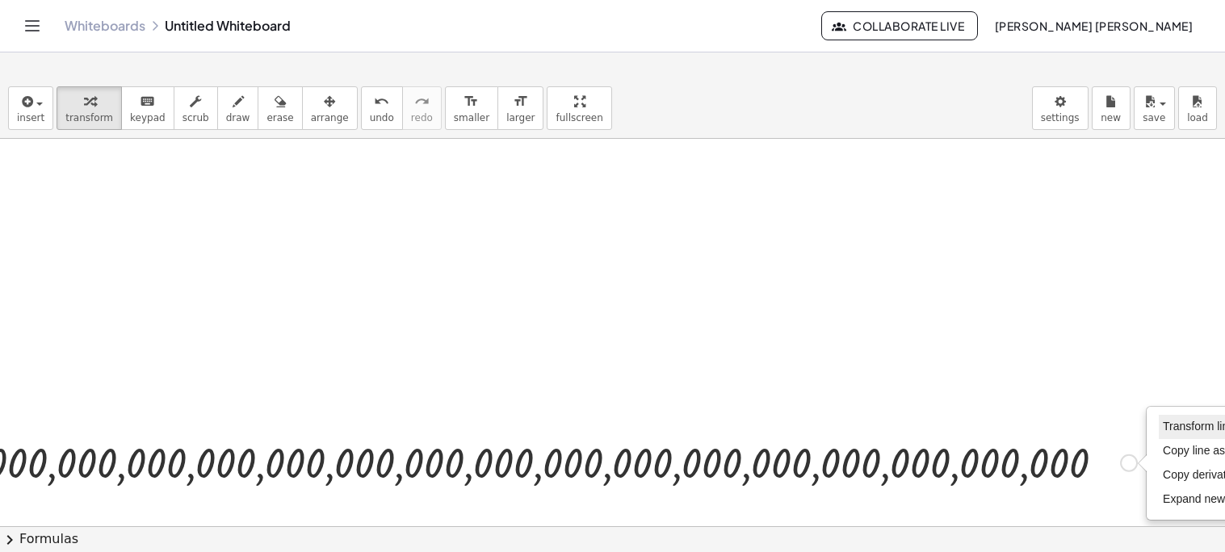
click at [1194, 427] on span "Transform line" at bounding box center [1198, 426] width 72 height 13
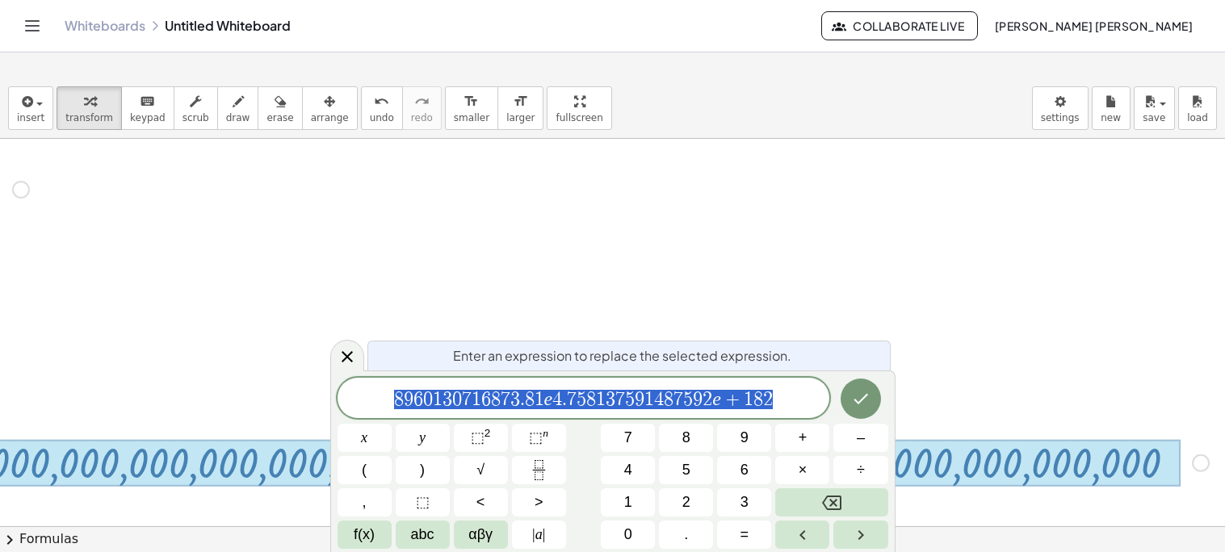
click at [784, 400] on span "8 9 6 0 1 3 0 7 1 6 8 7 3 . 8 1 e 4 . 7 5 8 1 3 7 5 9 1 4 8 7 5 9 2 e + 1 8 2" at bounding box center [583, 399] width 492 height 23
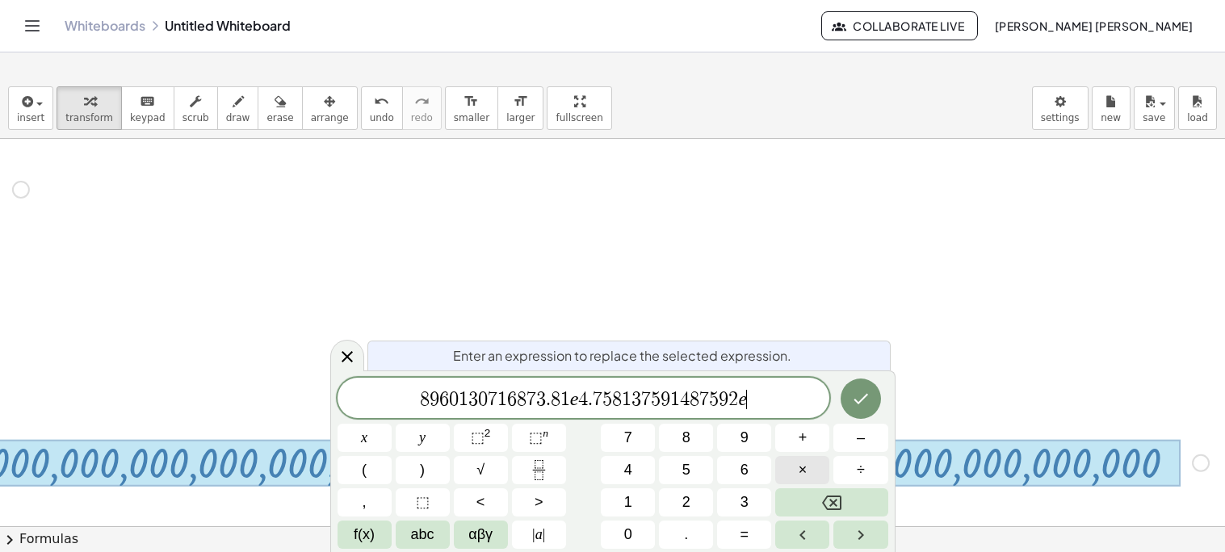
click at [797, 467] on button "×" at bounding box center [802, 470] width 54 height 28
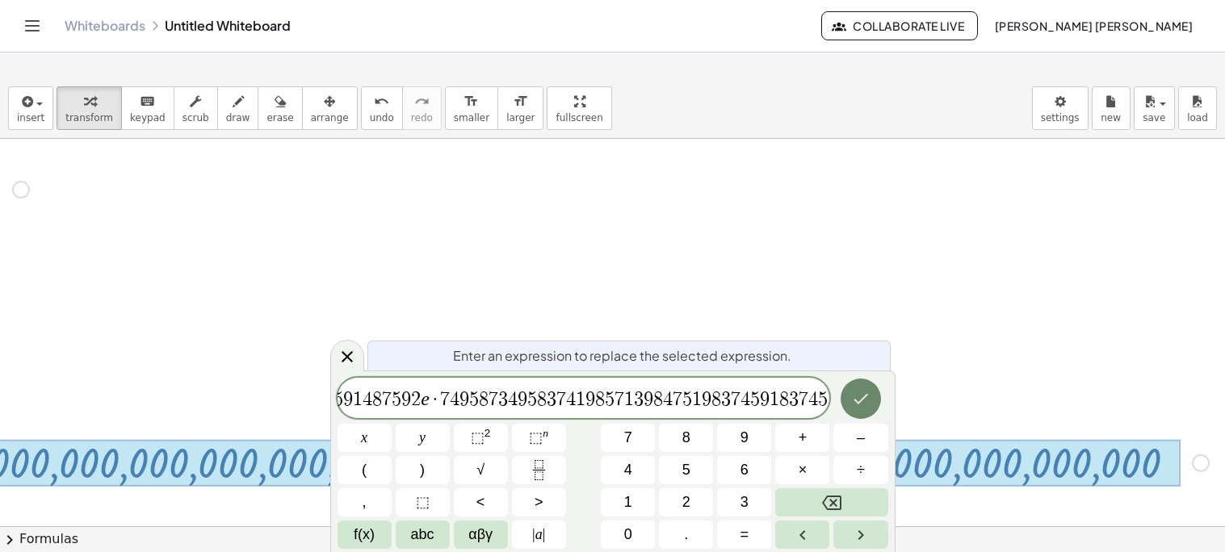
click at [866, 390] on icon "Done" at bounding box center [860, 398] width 19 height 19
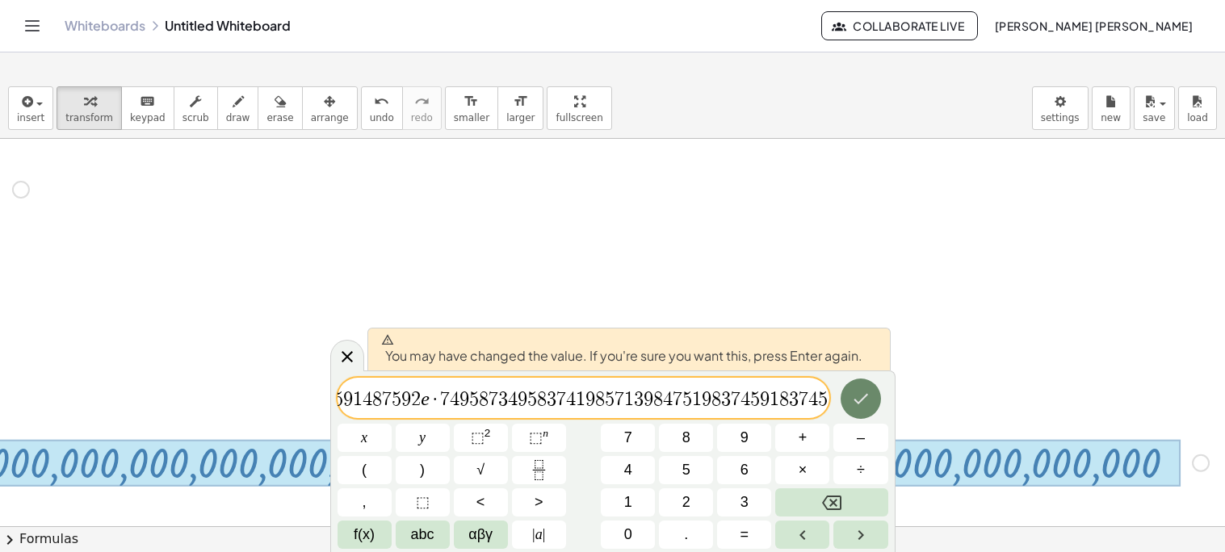
click at [866, 390] on icon "Done" at bounding box center [860, 398] width 19 height 19
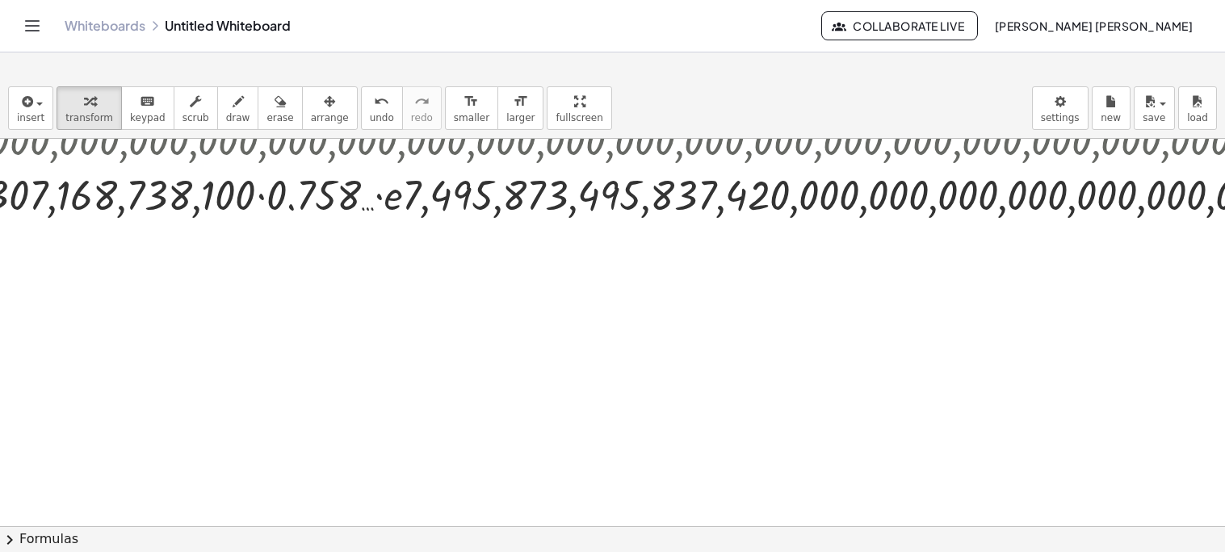
scroll to position [677, 1627]
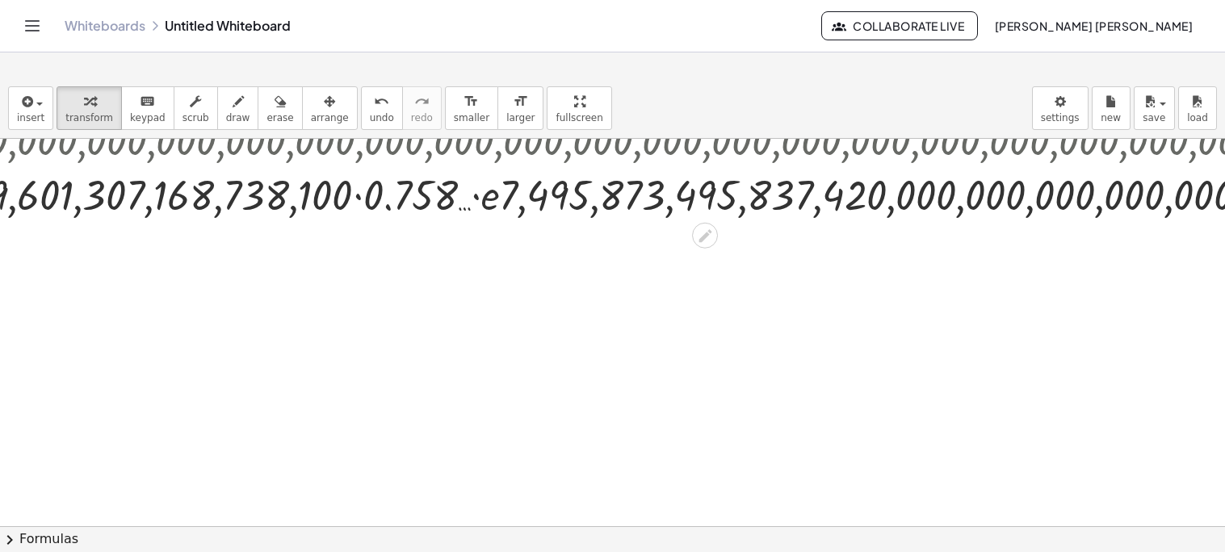
click at [476, 199] on div at bounding box center [719, 193] width 4660 height 55
click at [356, 199] on div at bounding box center [719, 193] width 4660 height 55
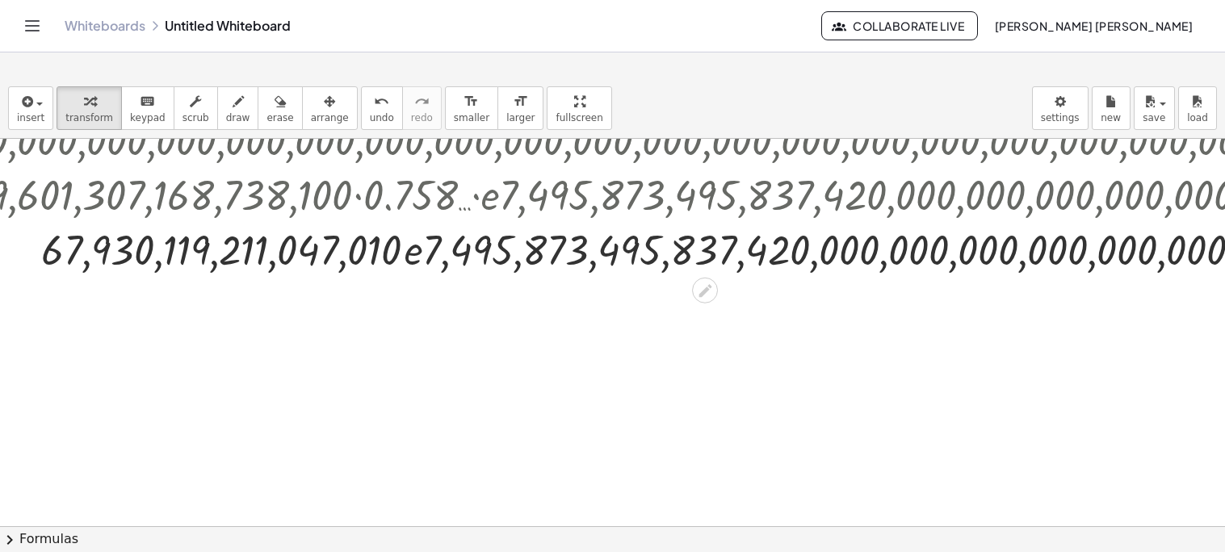
click at [413, 257] on div at bounding box center [719, 248] width 4660 height 55
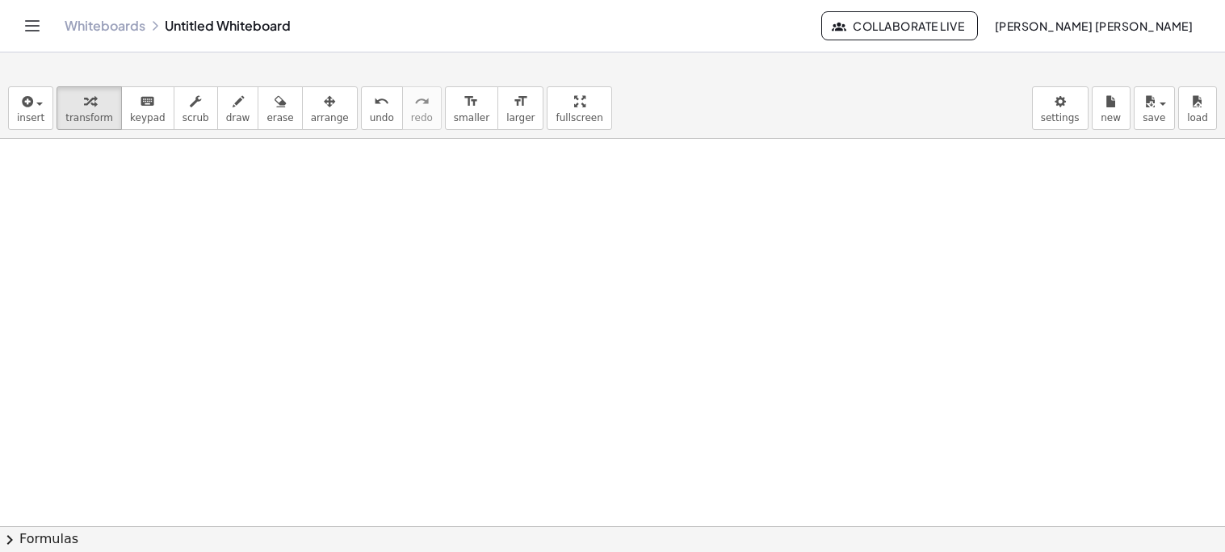
scroll to position [2059, 1240]
